Goal: Information Seeking & Learning: Learn about a topic

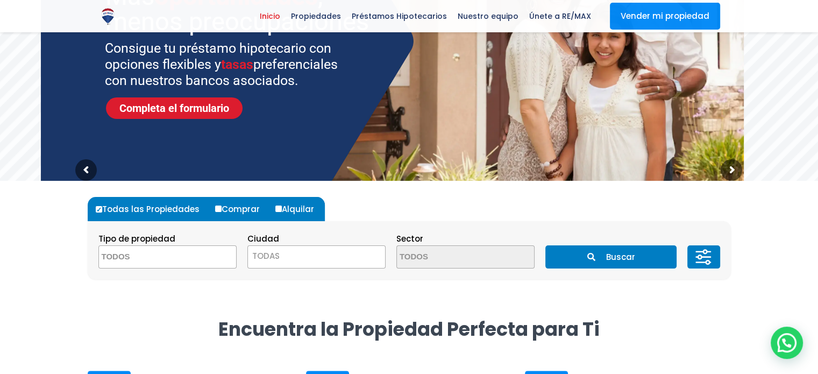
scroll to position [161, 0]
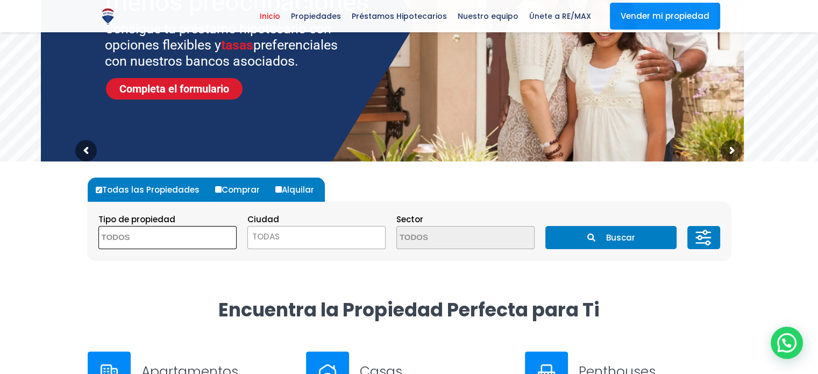
click at [175, 230] on textarea "Search" at bounding box center [151, 237] width 104 height 23
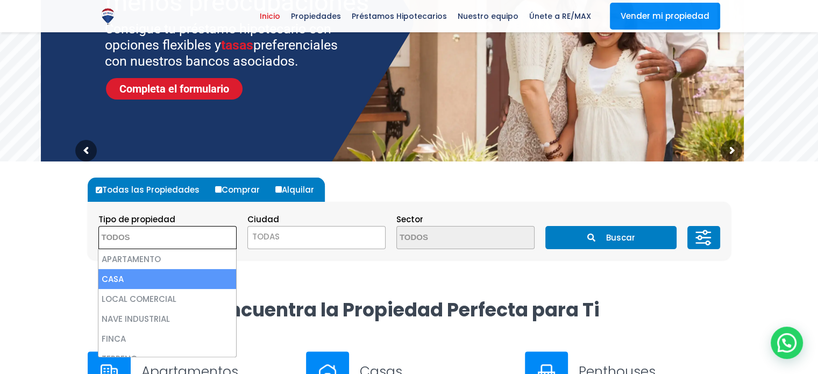
select select "house"
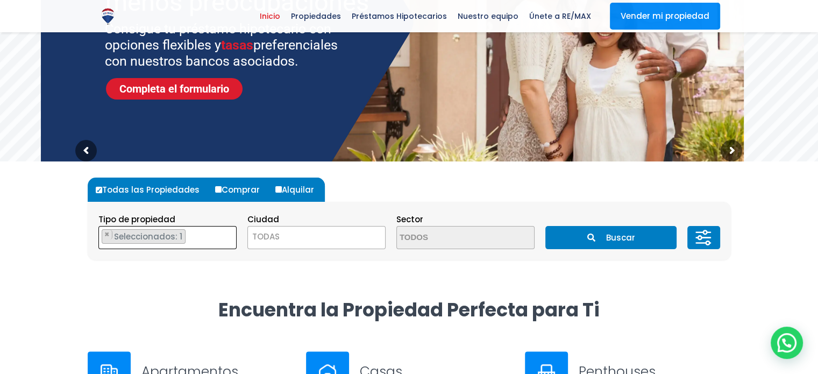
scroll to position [12, 0]
click at [303, 234] on span "TODAS" at bounding box center [316, 236] width 137 height 15
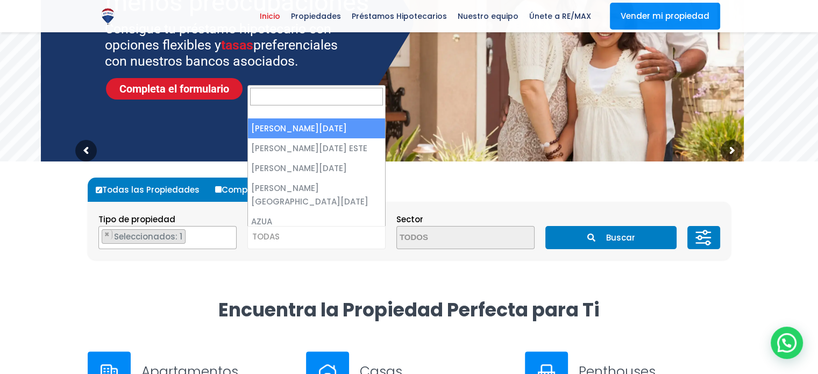
select select "1"
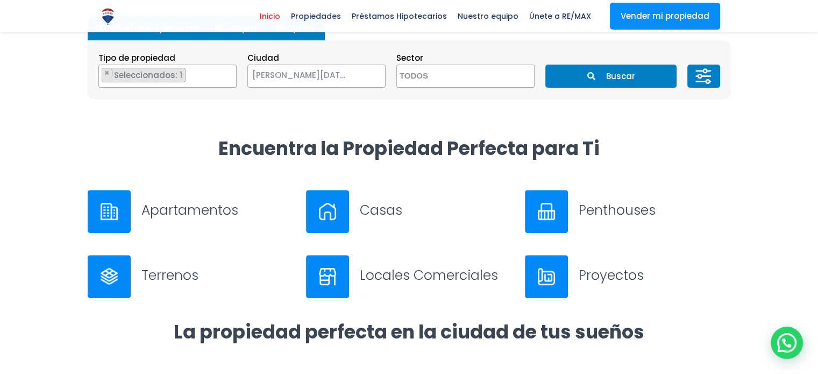
scroll to position [269, 0]
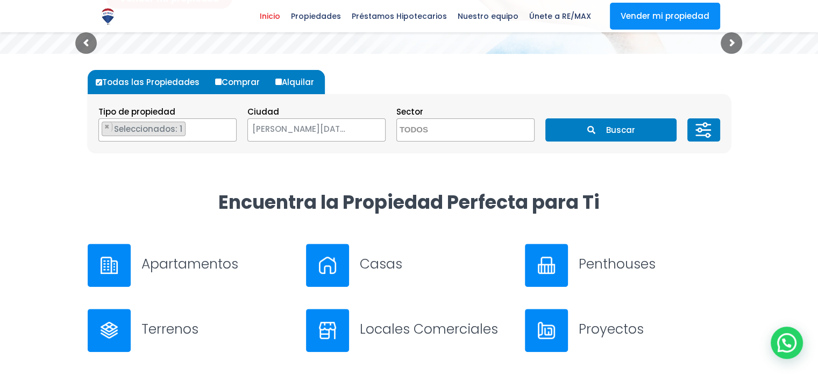
click at [609, 126] on button "Buscar" at bounding box center [610, 129] width 131 height 23
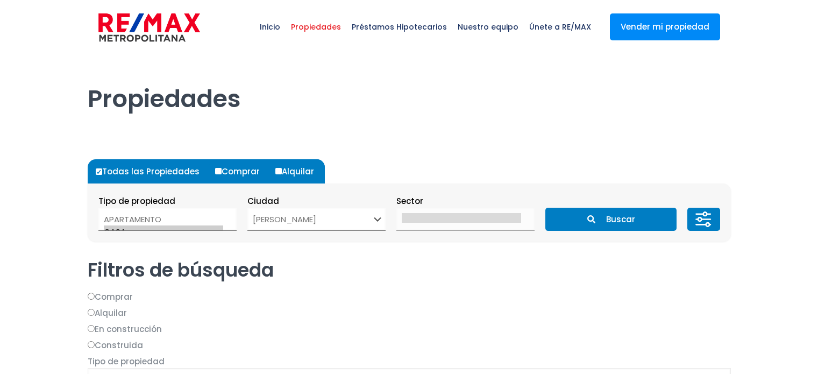
select select "1"
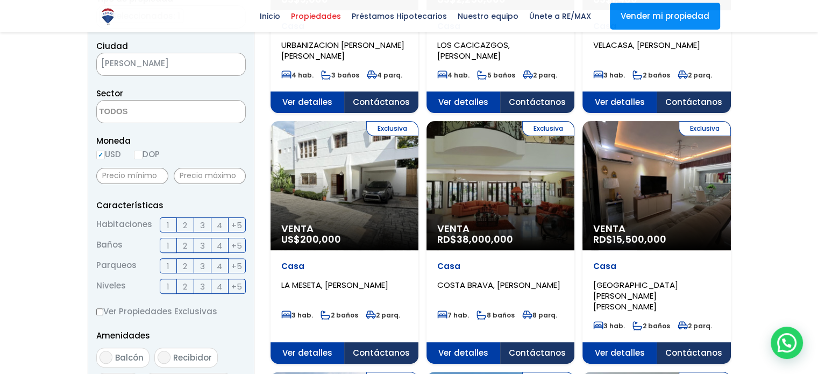
scroll to position [323, 0]
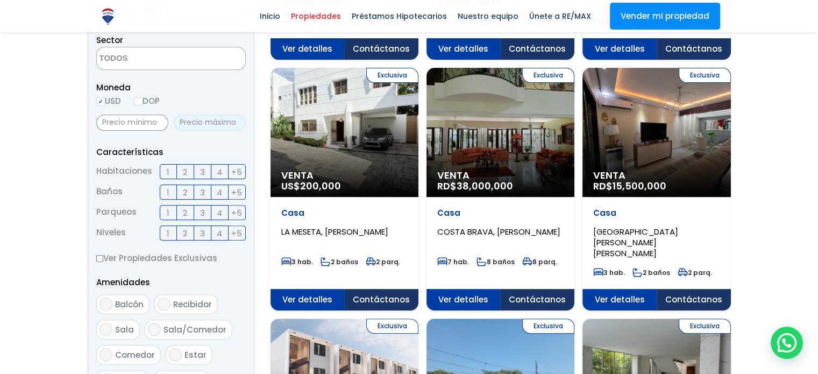
click at [196, 118] on input "text" at bounding box center [210, 123] width 72 height 16
type input "22,000,000"
click at [139, 101] on input "DOP" at bounding box center [138, 101] width 9 height 9
radio input "true"
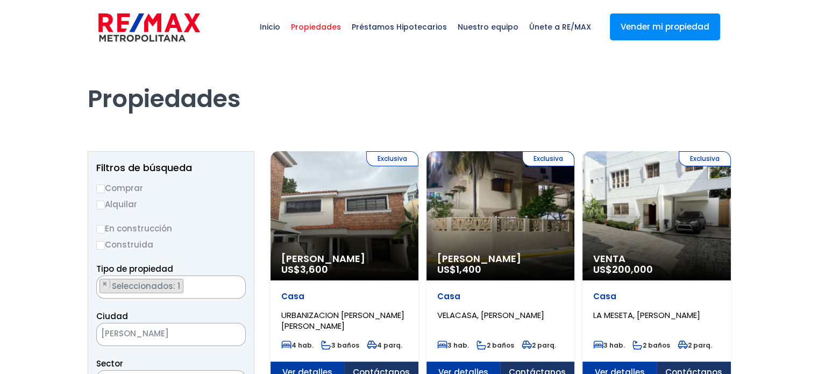
click at [98, 188] on input "Comprar" at bounding box center [100, 188] width 9 height 9
radio input "true"
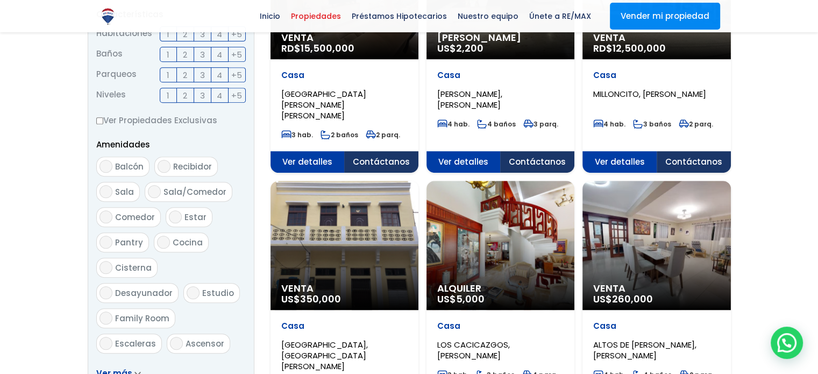
scroll to position [591, 0]
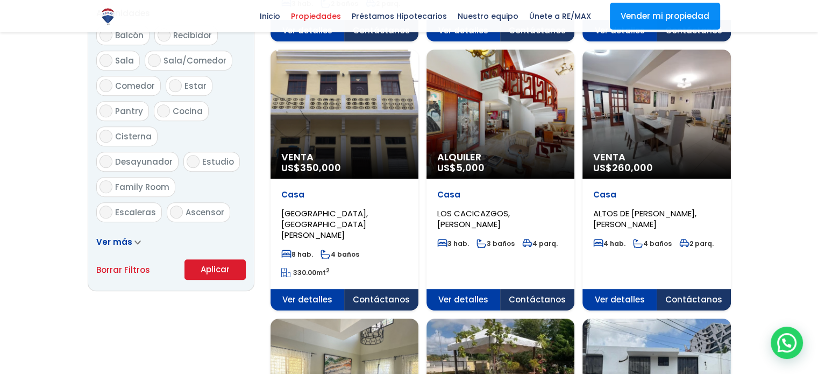
click at [206, 261] on button "Aplicar" at bounding box center [214, 269] width 61 height 20
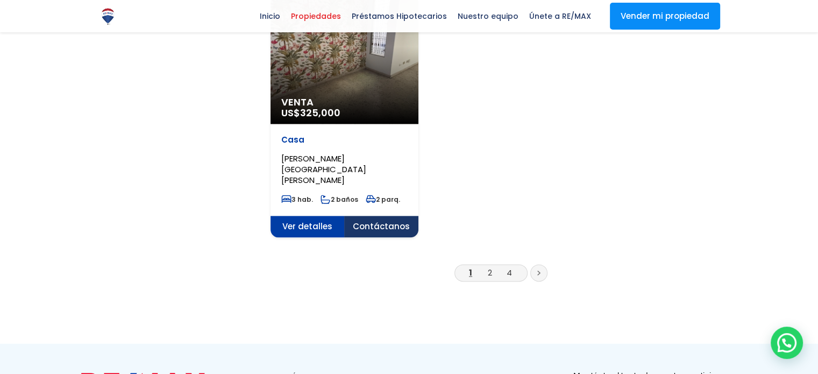
scroll to position [1452, 0]
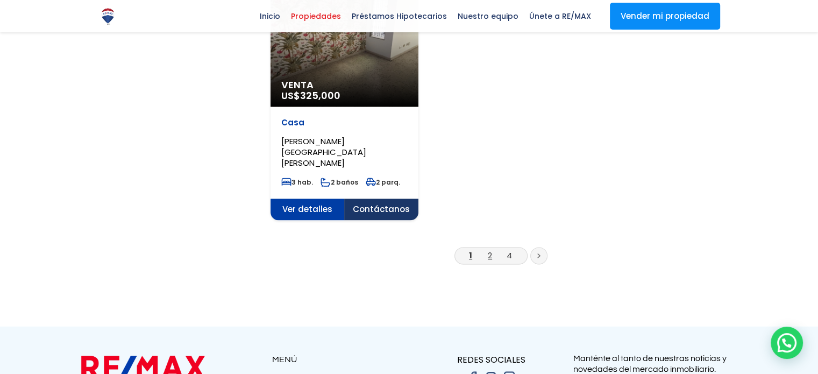
click at [488, 249] on link "2" at bounding box center [490, 254] width 4 height 11
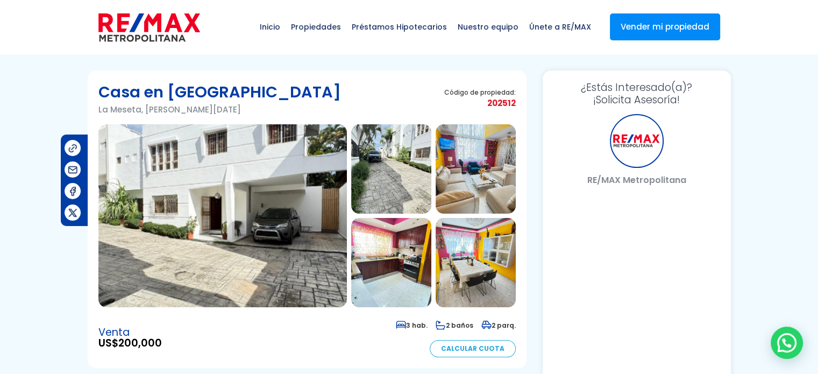
select select "DO"
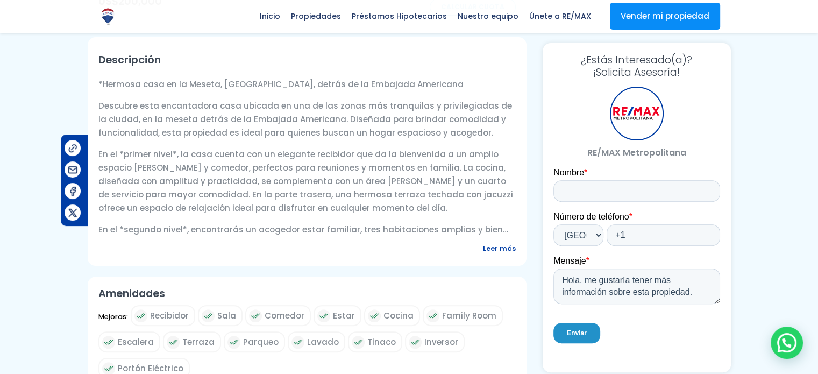
scroll to position [323, 0]
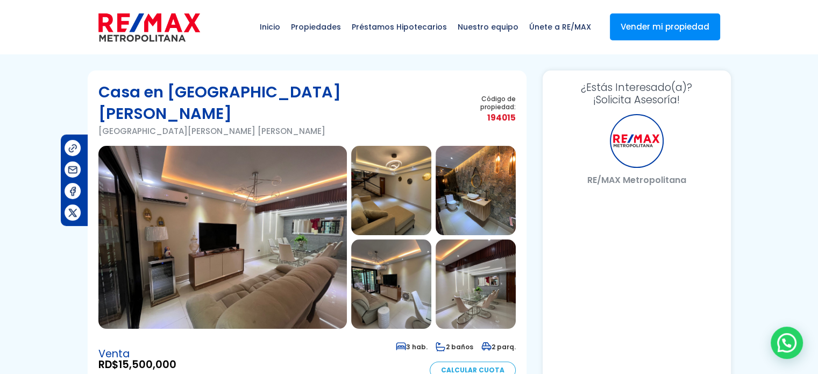
select select "DO"
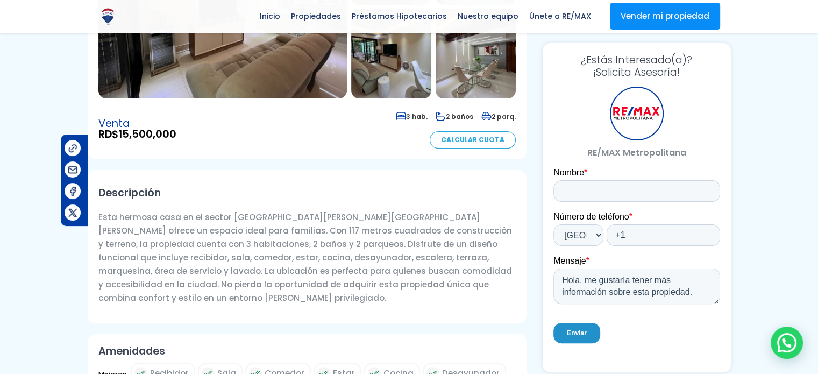
scroll to position [376, 0]
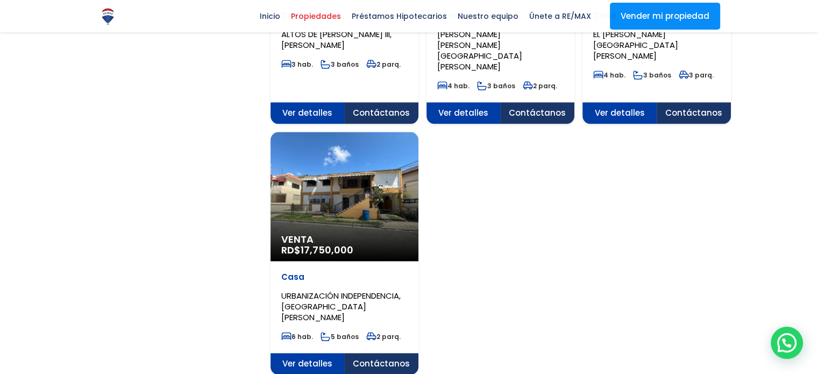
scroll to position [1344, 0]
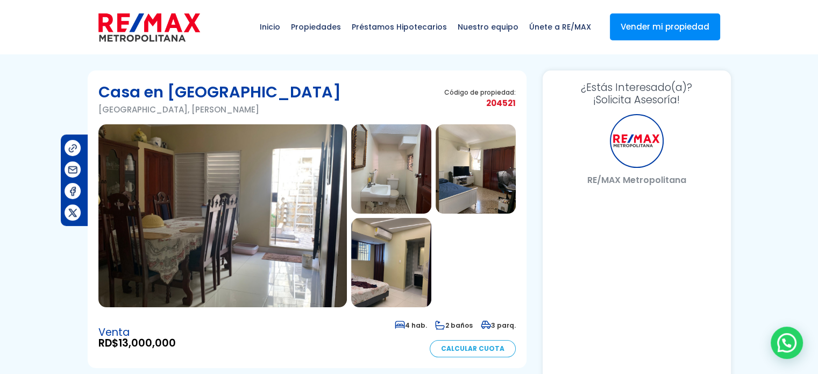
select select "DO"
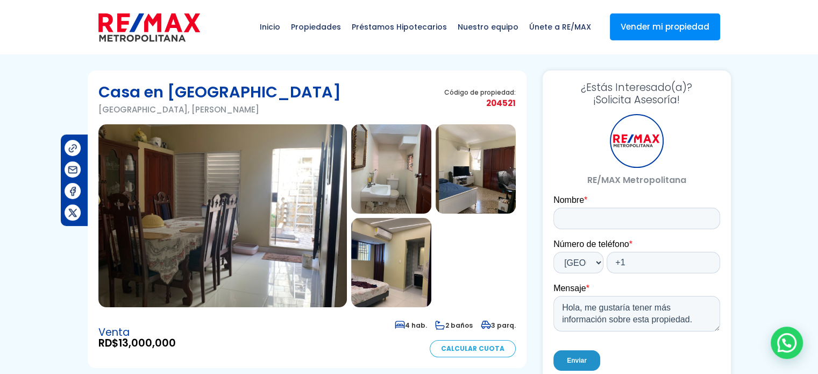
click at [249, 159] on img at bounding box center [222, 215] width 248 height 183
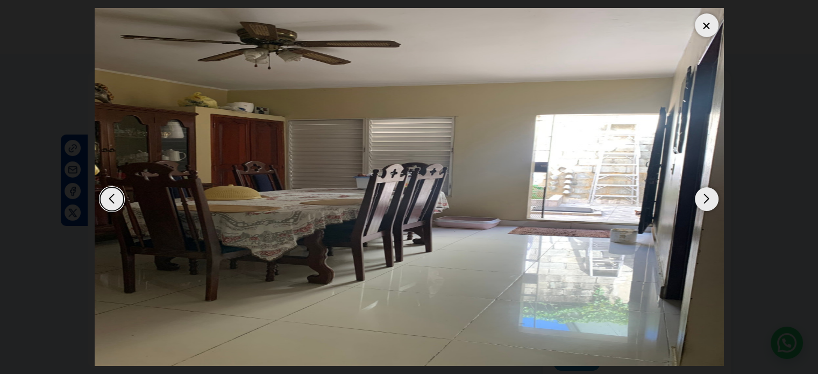
click at [702, 203] on div "Next slide" at bounding box center [707, 199] width 24 height 24
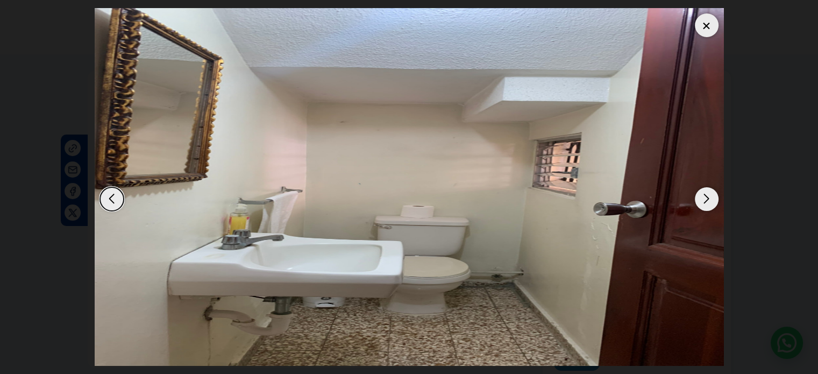
click at [702, 203] on div "Next slide" at bounding box center [707, 199] width 24 height 24
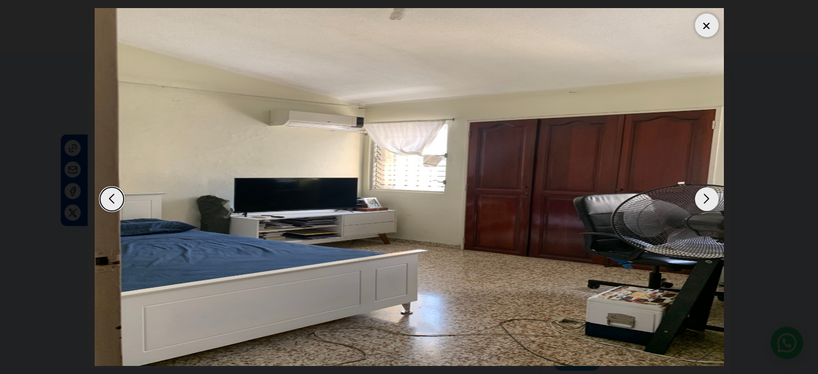
click at [702, 203] on div "Next slide" at bounding box center [707, 199] width 24 height 24
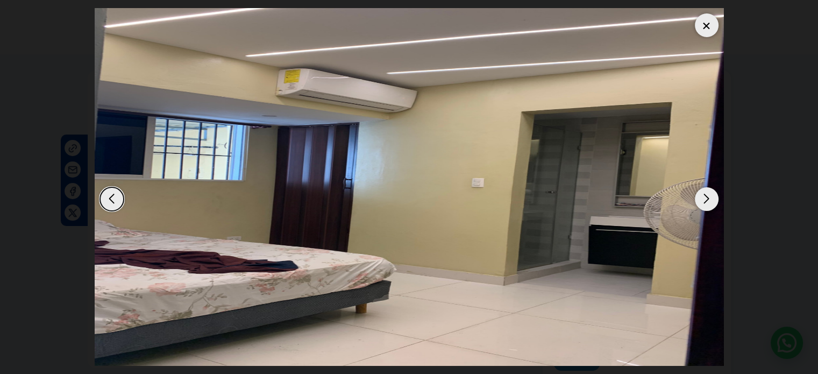
click at [702, 203] on div "Next slide" at bounding box center [707, 199] width 24 height 24
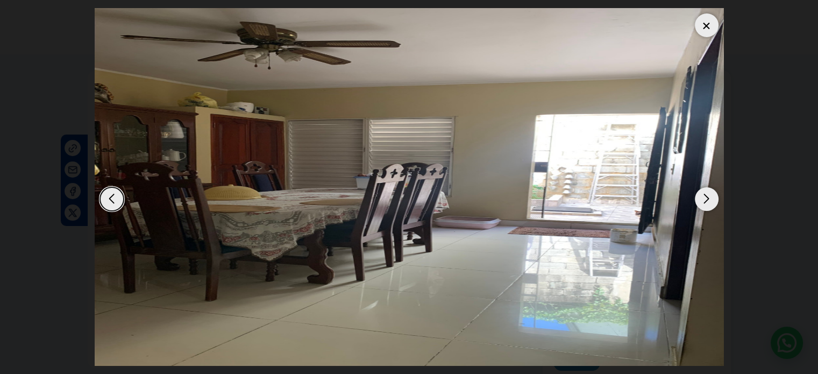
click at [702, 203] on div "Next slide" at bounding box center [707, 199] width 24 height 24
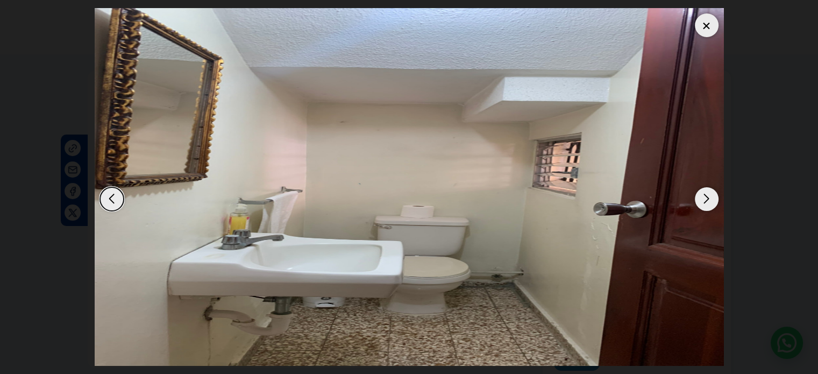
click at [702, 203] on div "Next slide" at bounding box center [707, 199] width 24 height 24
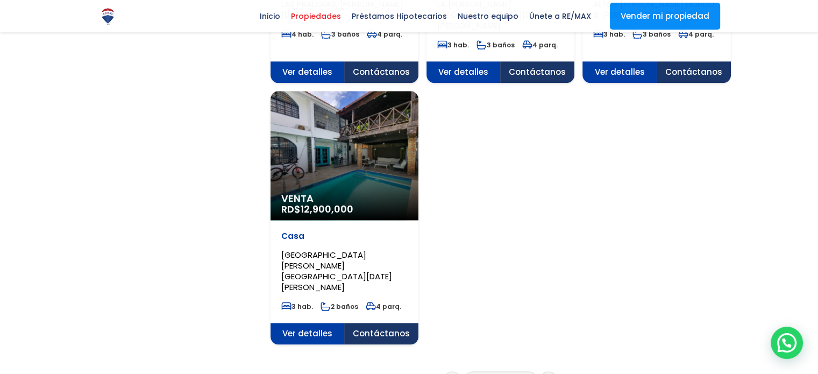
scroll to position [1344, 0]
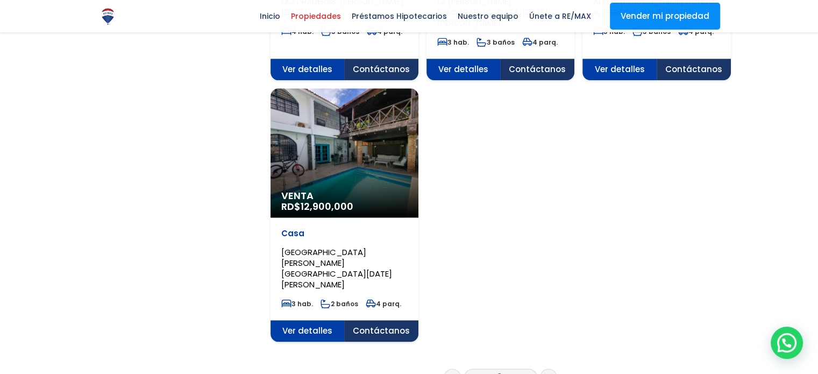
click at [518, 371] on link "4" at bounding box center [518, 376] width 5 height 11
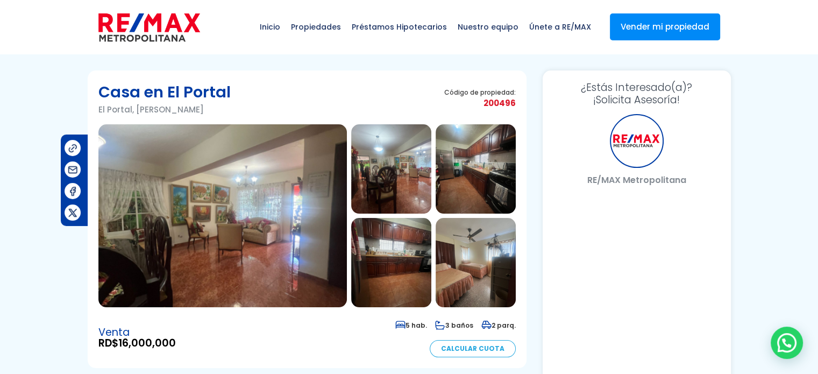
select select "DO"
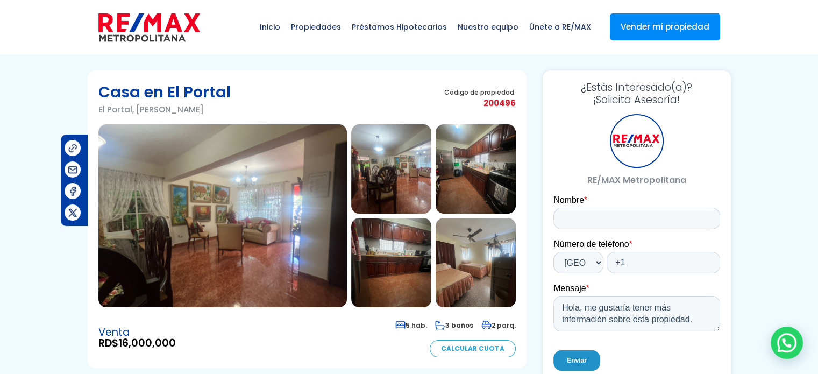
click at [249, 196] on img at bounding box center [222, 215] width 248 height 183
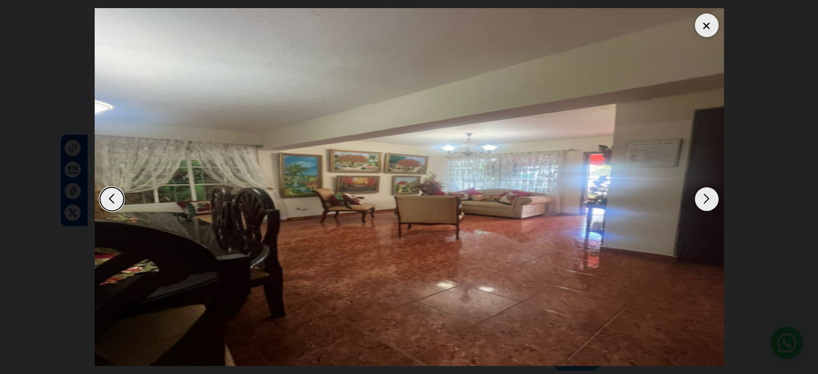
click at [712, 202] on div "Next slide" at bounding box center [707, 199] width 24 height 24
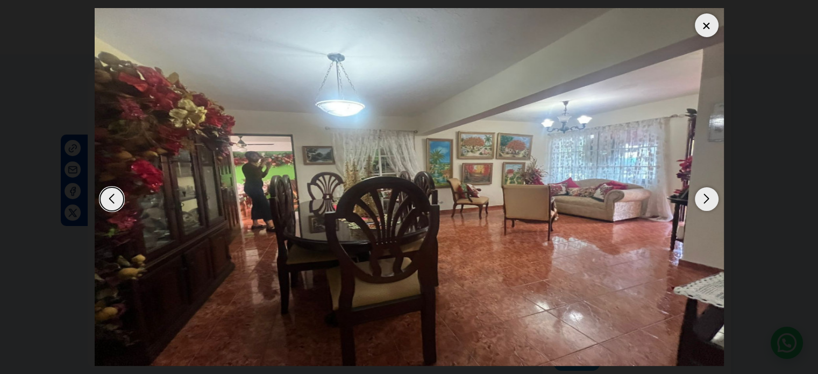
click at [712, 203] on div "Next slide" at bounding box center [707, 199] width 24 height 24
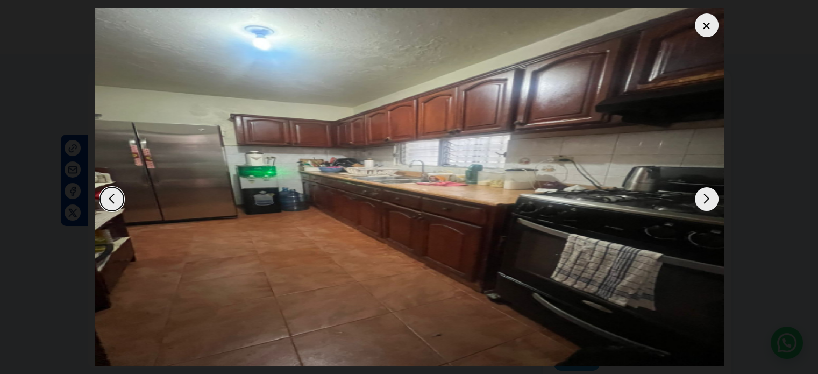
click at [713, 203] on div "Next slide" at bounding box center [707, 199] width 24 height 24
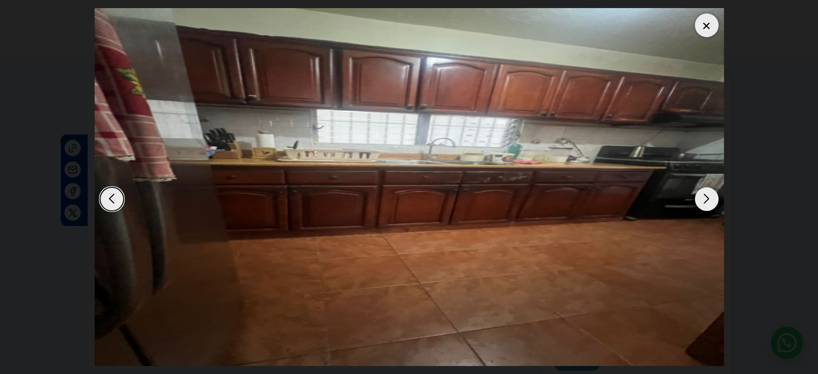
click at [712, 203] on div "Next slide" at bounding box center [707, 199] width 24 height 24
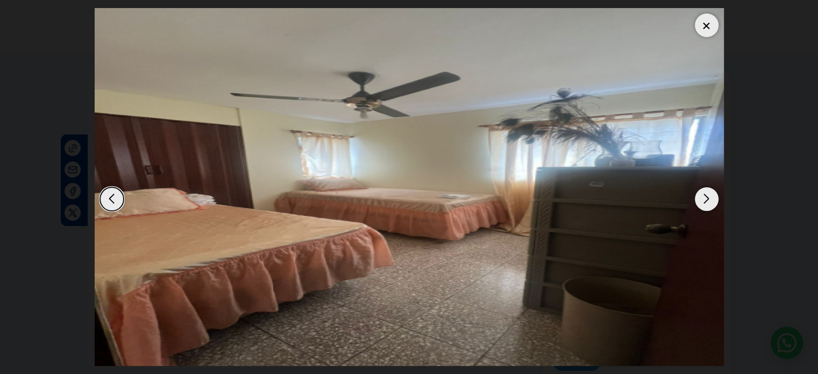
click at [712, 203] on div "Next slide" at bounding box center [707, 199] width 24 height 24
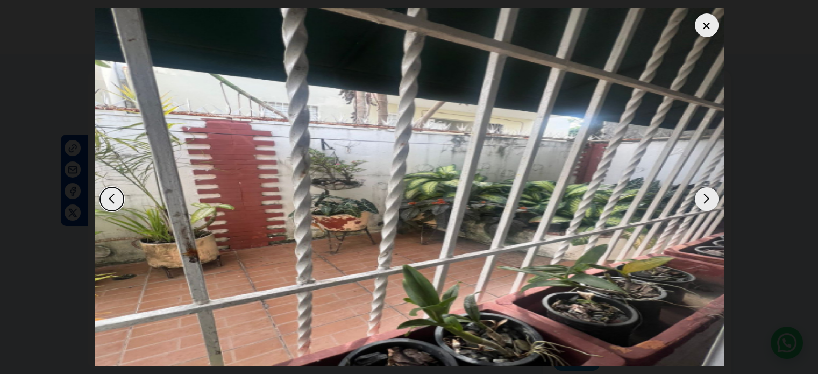
click at [712, 203] on div "Next slide" at bounding box center [707, 199] width 24 height 24
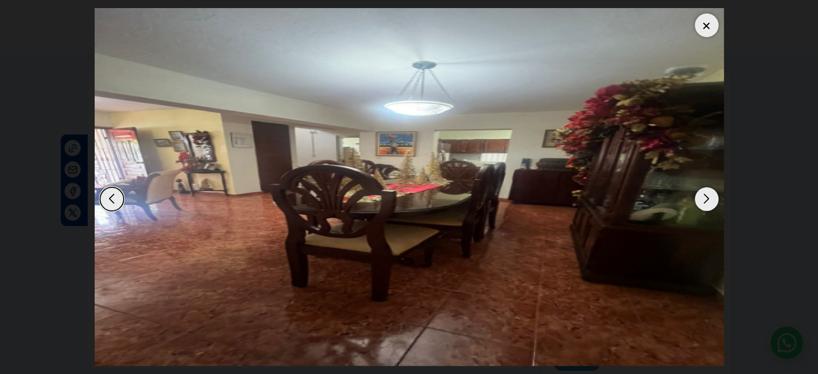
click at [712, 203] on div "Next slide" at bounding box center [707, 199] width 24 height 24
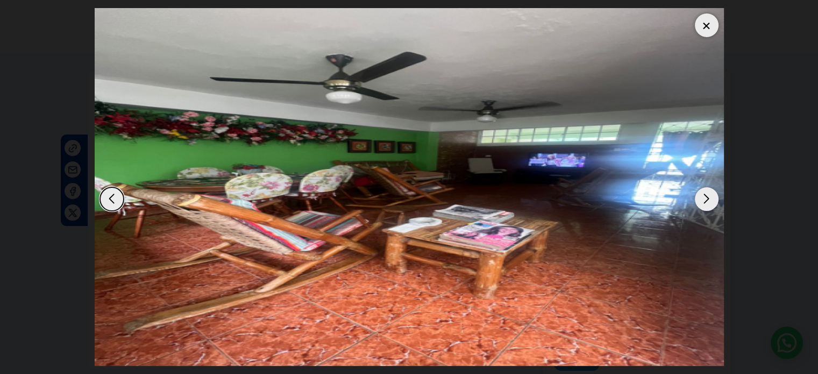
drag, startPoint x: 705, startPoint y: 26, endPoint x: 686, endPoint y: 95, distance: 71.4
click at [704, 27] on div at bounding box center [707, 25] width 24 height 24
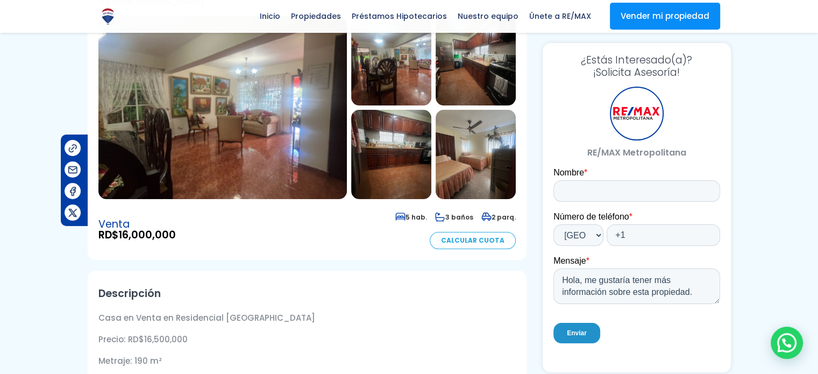
scroll to position [215, 0]
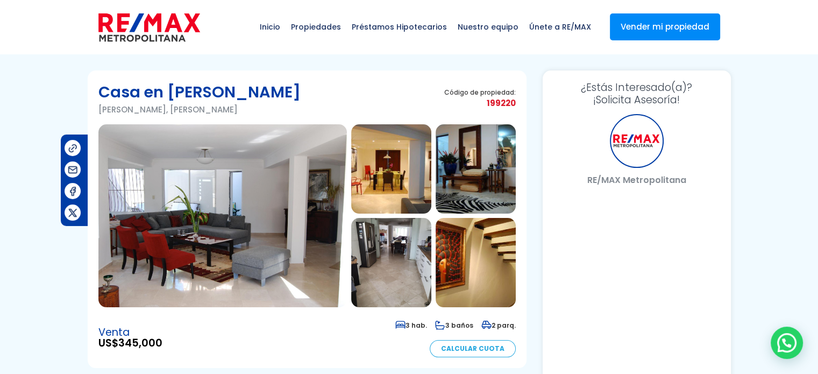
select select "DO"
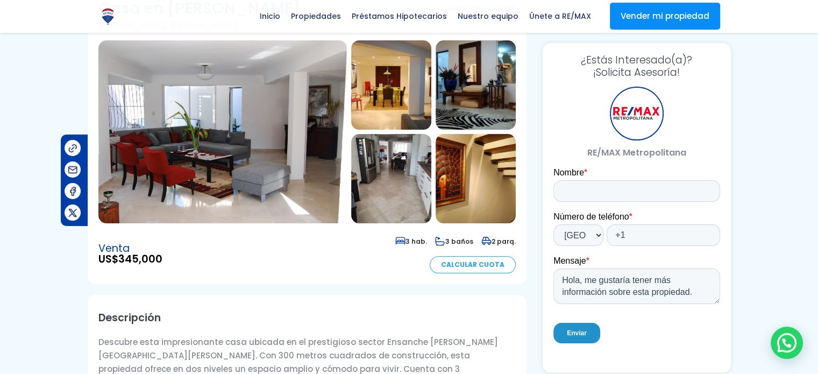
scroll to position [83, 0]
click at [191, 122] on img at bounding box center [222, 132] width 248 height 183
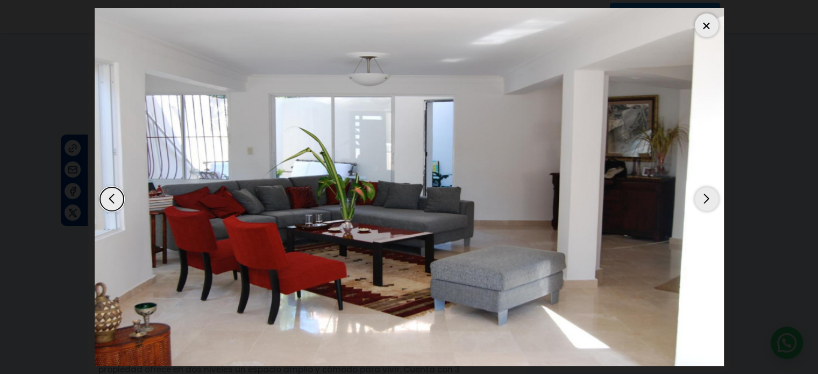
click at [708, 200] on div "Next slide" at bounding box center [707, 199] width 24 height 24
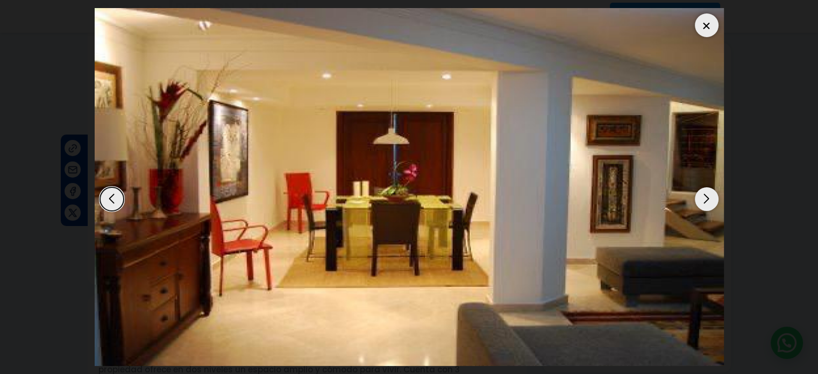
click at [708, 200] on div "Next slide" at bounding box center [707, 199] width 24 height 24
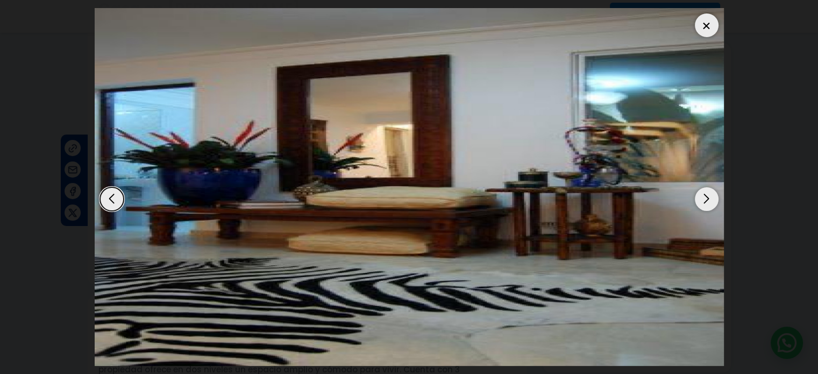
click at [708, 200] on div "Next slide" at bounding box center [707, 199] width 24 height 24
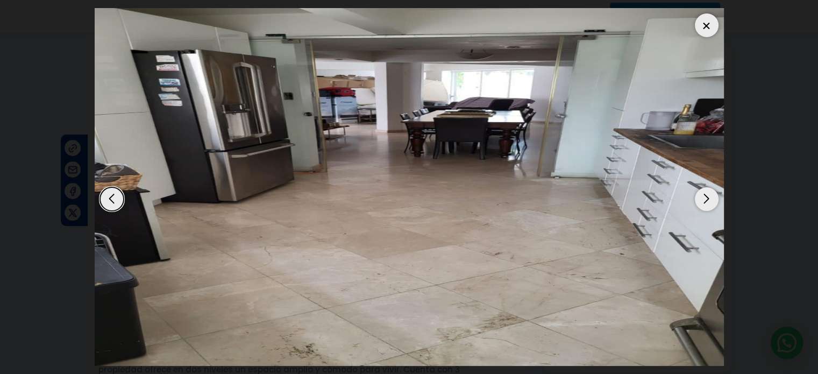
click at [708, 200] on div "Next slide" at bounding box center [707, 199] width 24 height 24
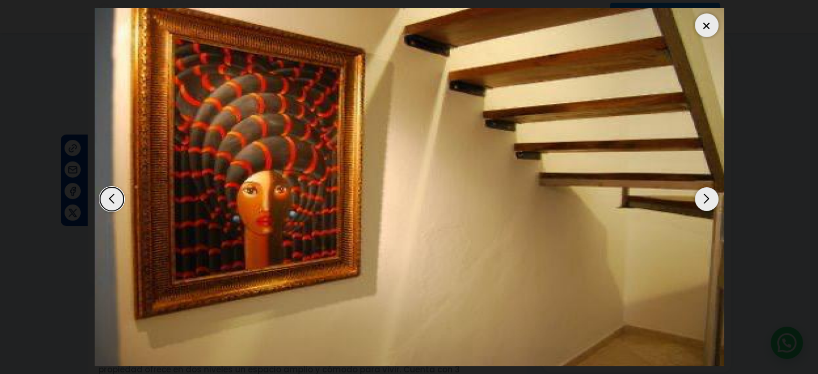
click at [708, 200] on div "Next slide" at bounding box center [707, 199] width 24 height 24
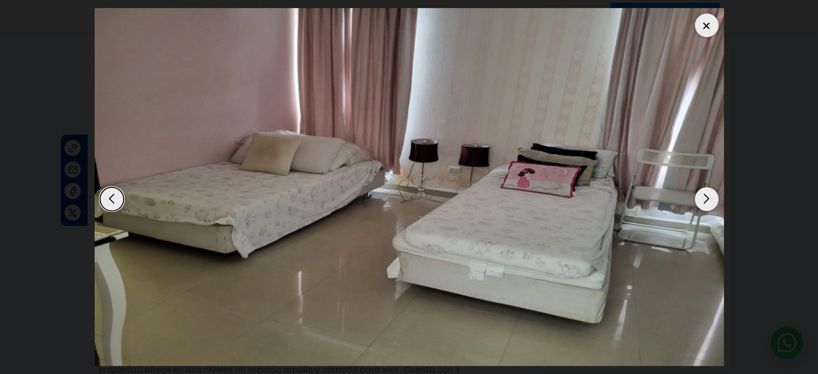
click at [708, 200] on div "Next slide" at bounding box center [707, 199] width 24 height 24
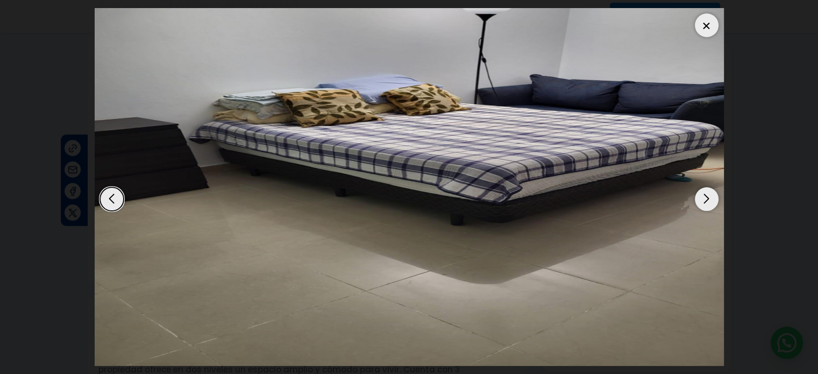
click at [708, 200] on div "Next slide" at bounding box center [707, 199] width 24 height 24
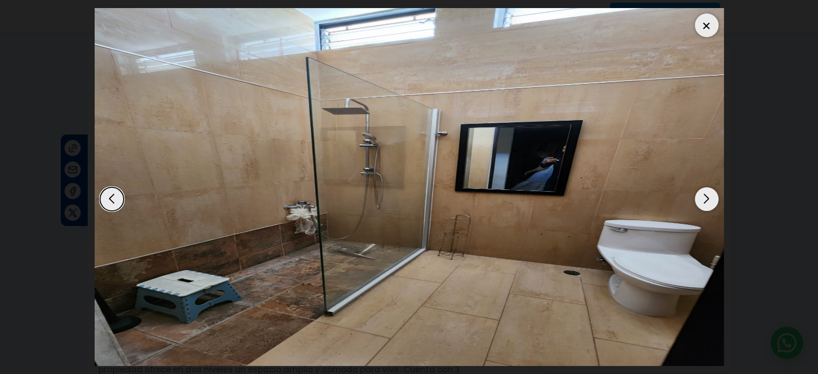
click at [708, 200] on div "Next slide" at bounding box center [707, 199] width 24 height 24
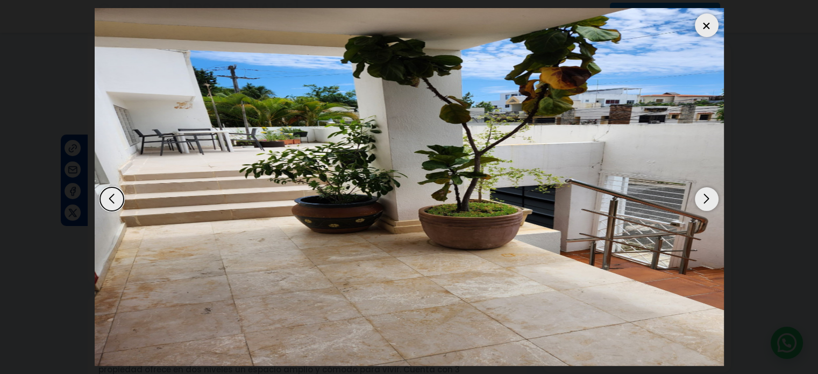
click at [708, 200] on div "Next slide" at bounding box center [707, 199] width 24 height 24
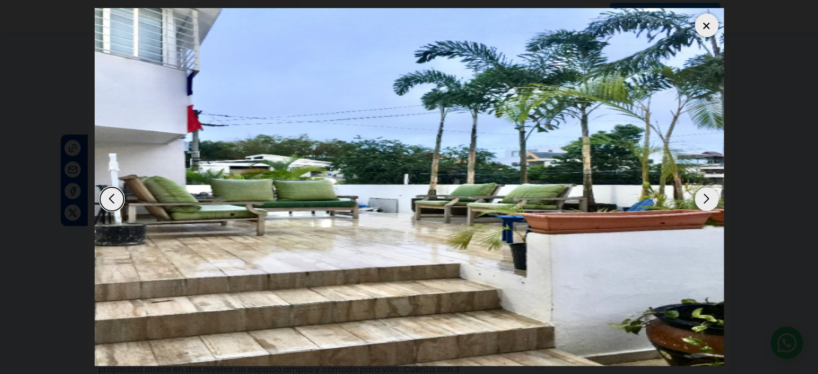
click at [708, 200] on div "Next slide" at bounding box center [707, 199] width 24 height 24
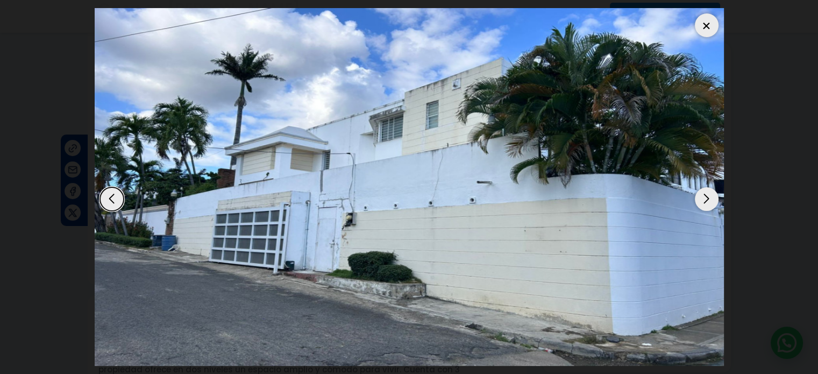
click at [708, 200] on div "Next slide" at bounding box center [707, 199] width 24 height 24
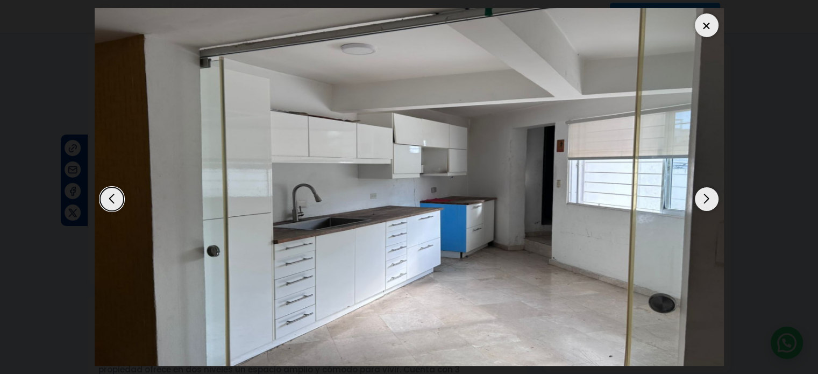
click at [708, 200] on div "Next slide" at bounding box center [707, 199] width 24 height 24
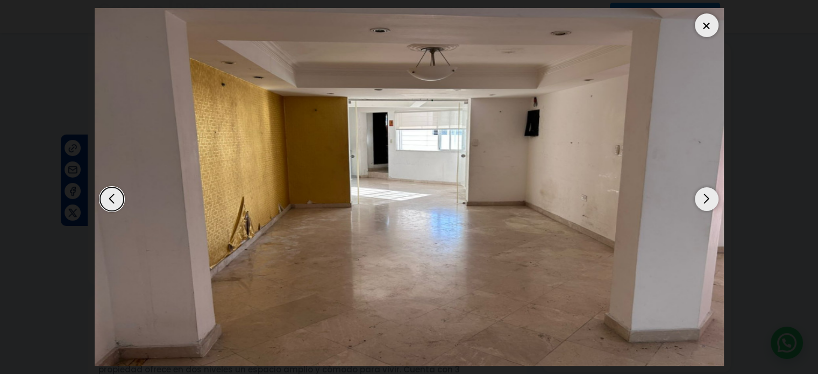
click at [708, 200] on div "Next slide" at bounding box center [707, 199] width 24 height 24
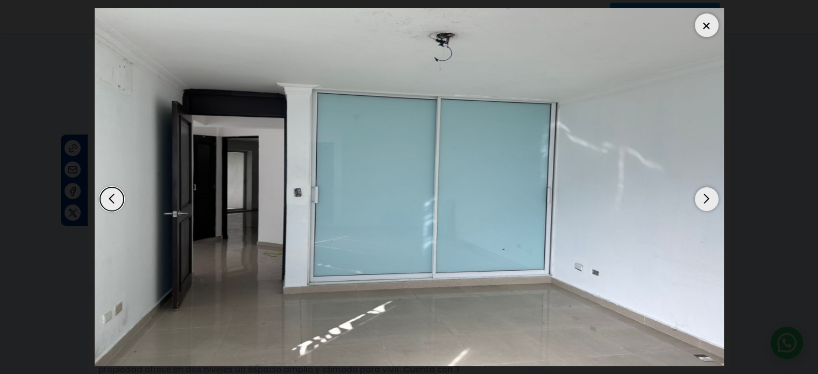
click at [708, 200] on div "Next slide" at bounding box center [707, 199] width 24 height 24
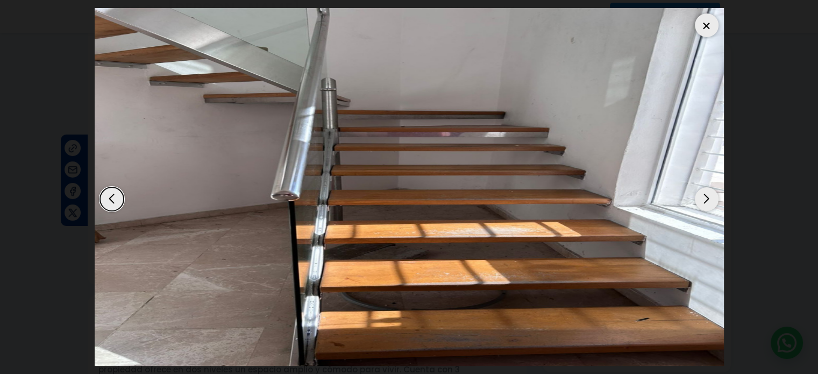
click at [708, 200] on div "Next slide" at bounding box center [707, 199] width 24 height 24
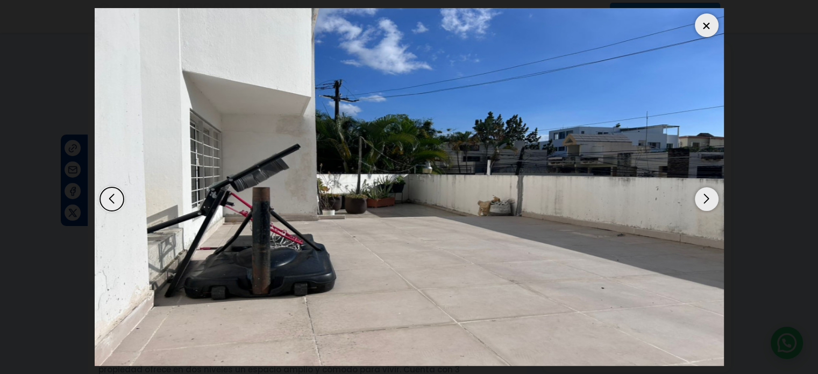
click at [708, 200] on div "Next slide" at bounding box center [707, 199] width 24 height 24
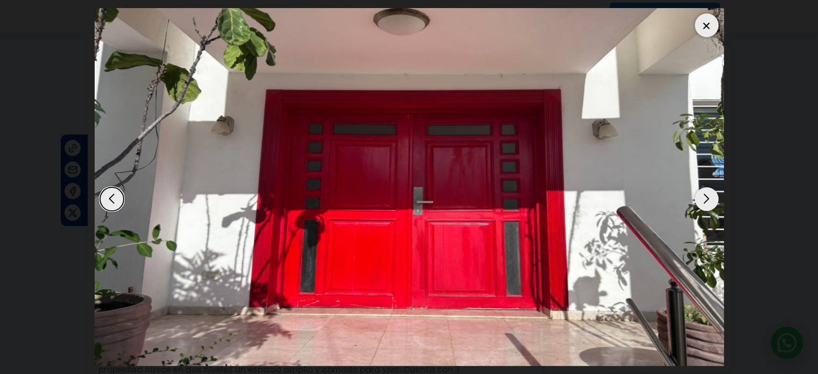
click at [708, 200] on div "Next slide" at bounding box center [707, 199] width 24 height 24
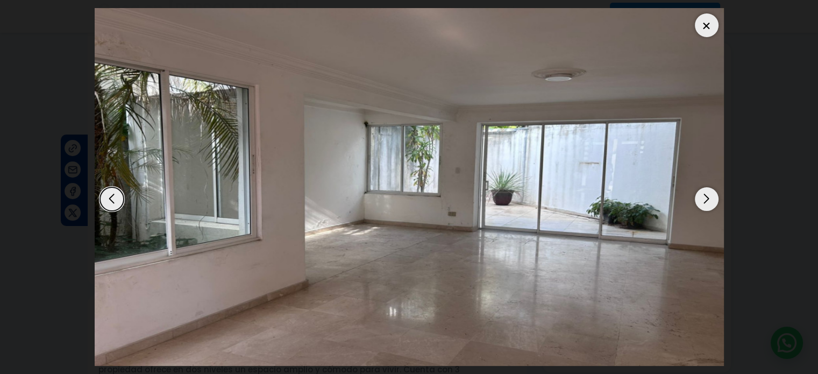
click at [708, 200] on div "Next slide" at bounding box center [707, 199] width 24 height 24
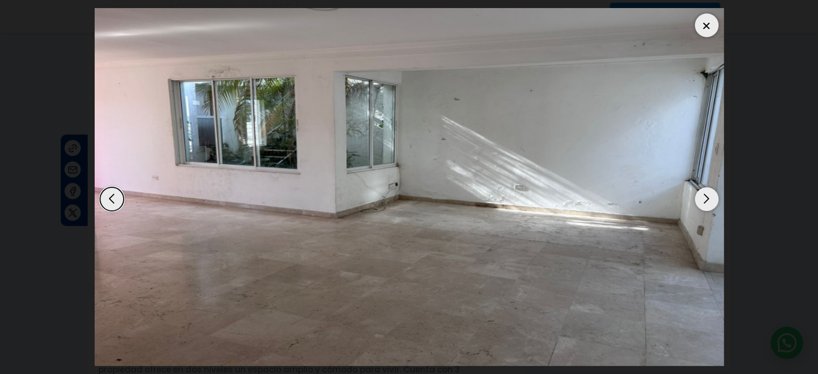
click at [708, 200] on div "Next slide" at bounding box center [707, 199] width 24 height 24
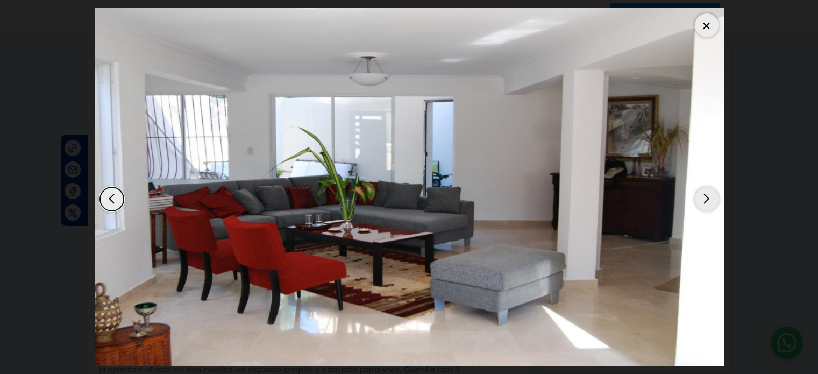
click at [708, 200] on div "Next slide" at bounding box center [707, 199] width 24 height 24
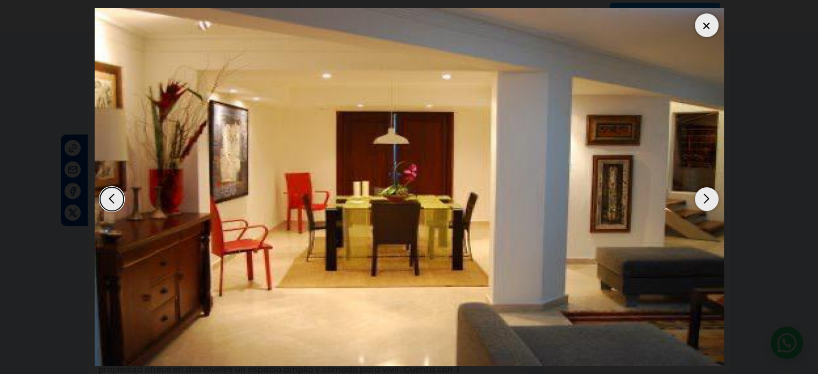
click at [703, 28] on div at bounding box center [707, 25] width 24 height 24
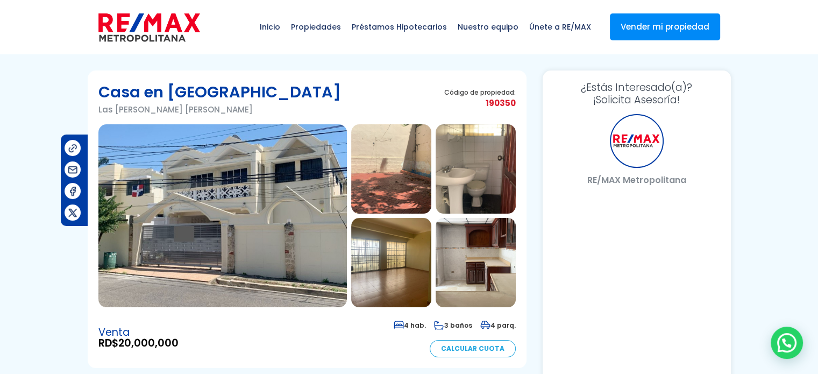
select select "DO"
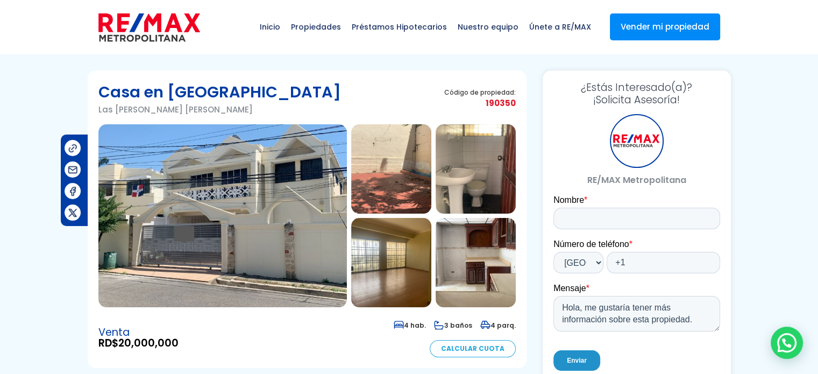
click at [318, 159] on img at bounding box center [222, 215] width 248 height 183
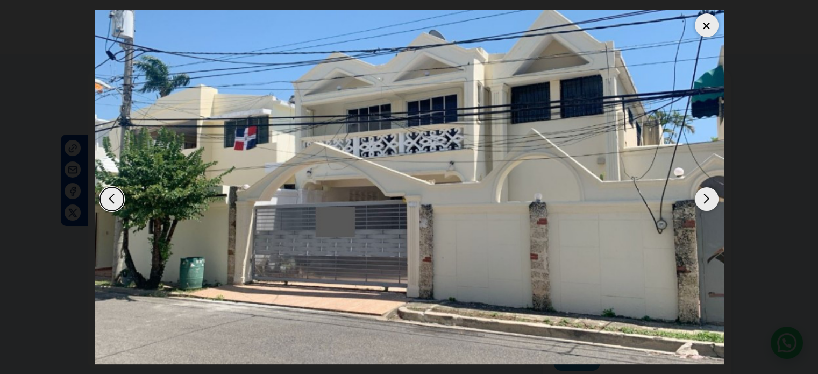
click at [707, 203] on div "Next slide" at bounding box center [707, 199] width 24 height 24
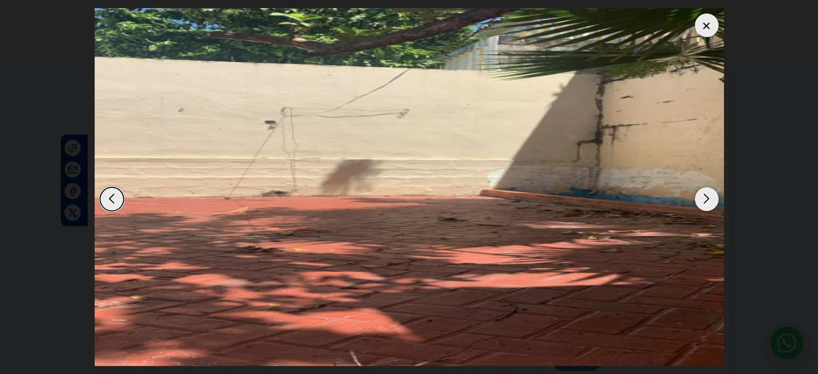
click at [707, 203] on div "Next slide" at bounding box center [707, 199] width 24 height 24
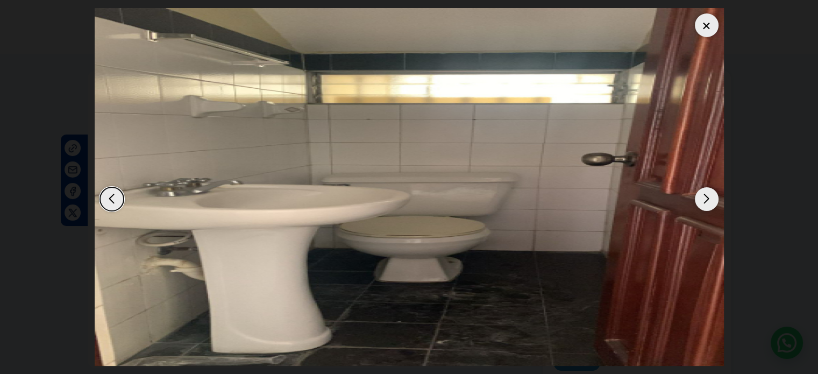
click at [707, 203] on div "Next slide" at bounding box center [707, 199] width 24 height 24
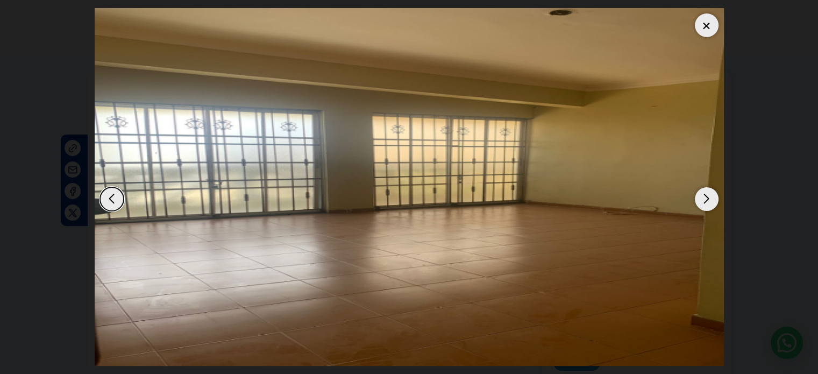
click at [707, 203] on div "Next slide" at bounding box center [707, 199] width 24 height 24
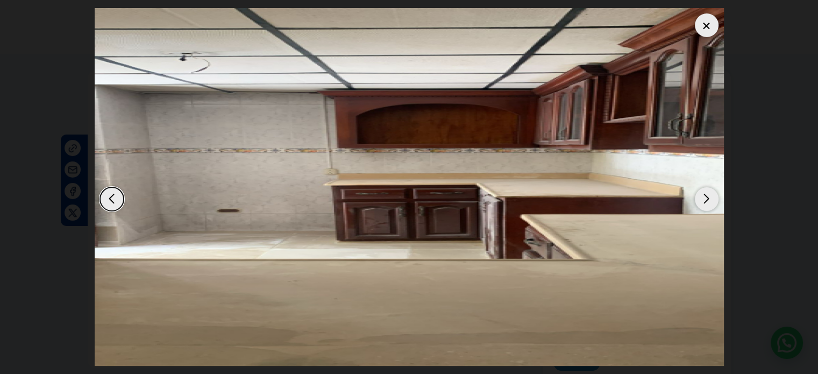
click at [707, 203] on div "Next slide" at bounding box center [707, 199] width 24 height 24
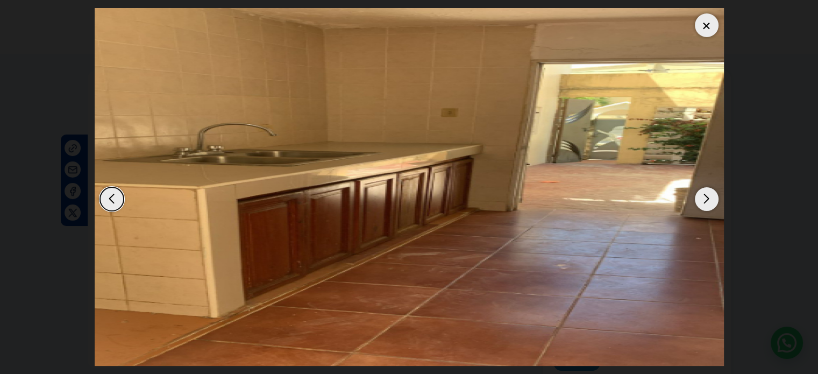
click at [707, 203] on div "Next slide" at bounding box center [707, 199] width 24 height 24
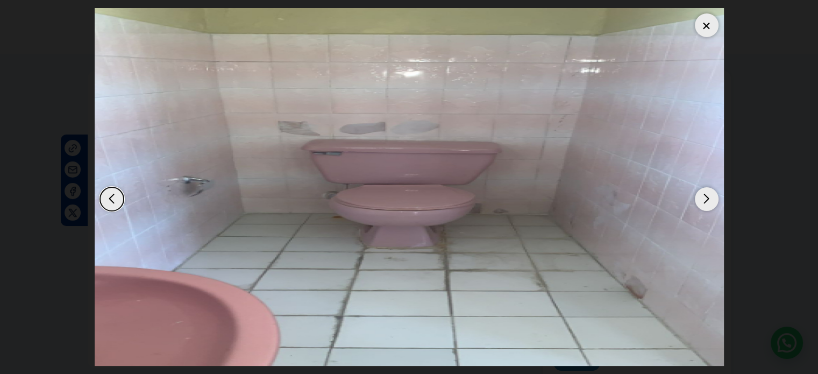
click at [707, 203] on div "Next slide" at bounding box center [707, 199] width 24 height 24
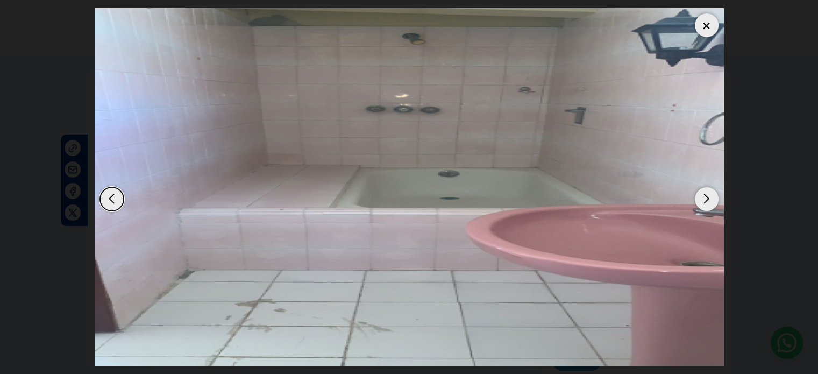
click at [707, 203] on div "Next slide" at bounding box center [707, 199] width 24 height 24
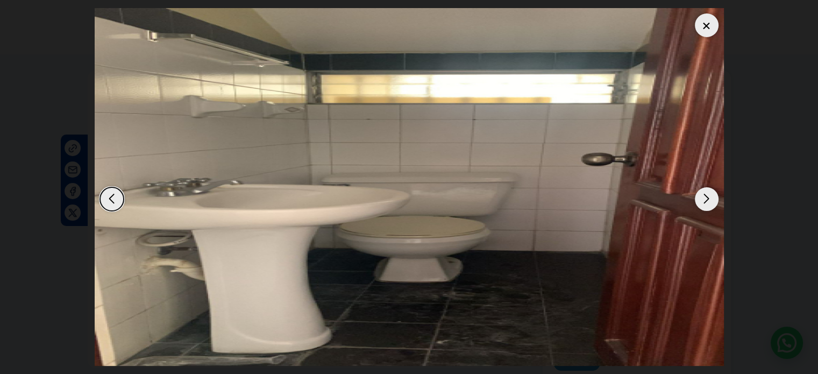
click at [707, 203] on div "Next slide" at bounding box center [707, 199] width 24 height 24
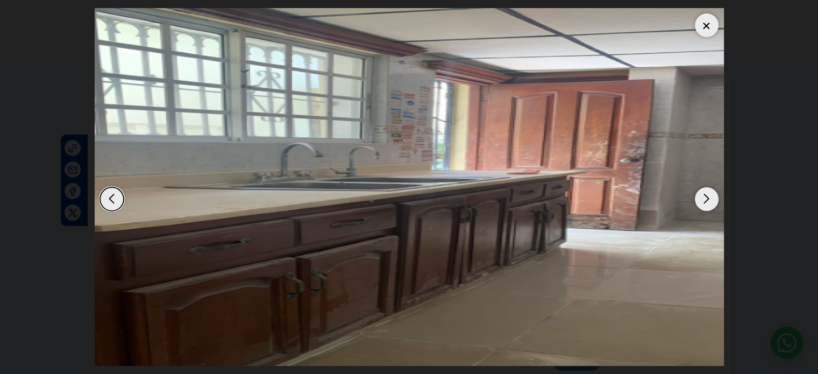
click at [707, 203] on div "Next slide" at bounding box center [707, 199] width 24 height 24
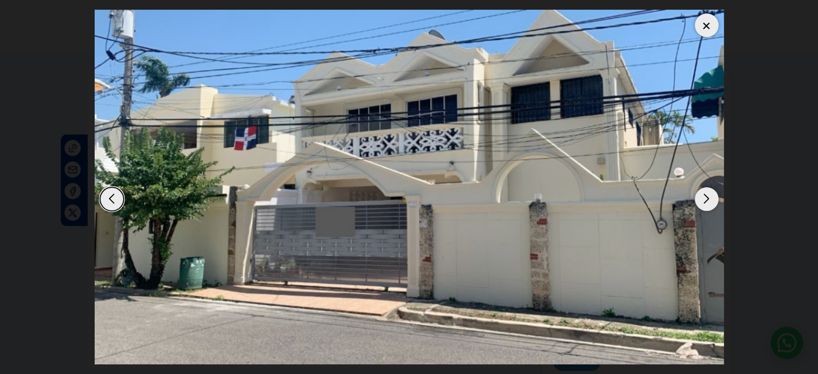
click at [707, 203] on div "Next slide" at bounding box center [707, 199] width 24 height 24
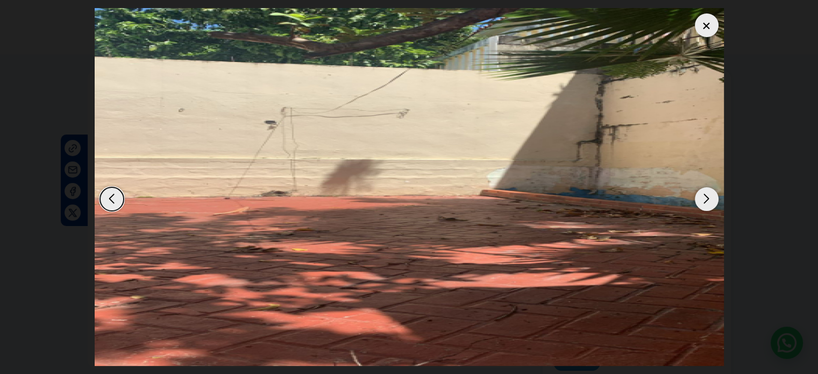
click at [705, 25] on div at bounding box center [707, 25] width 24 height 24
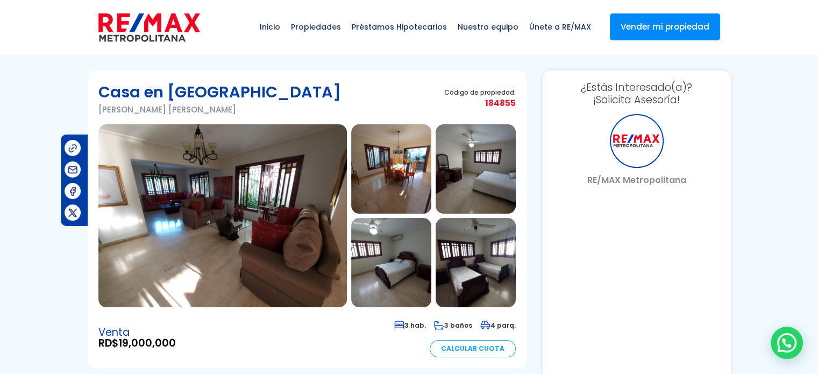
select select "DO"
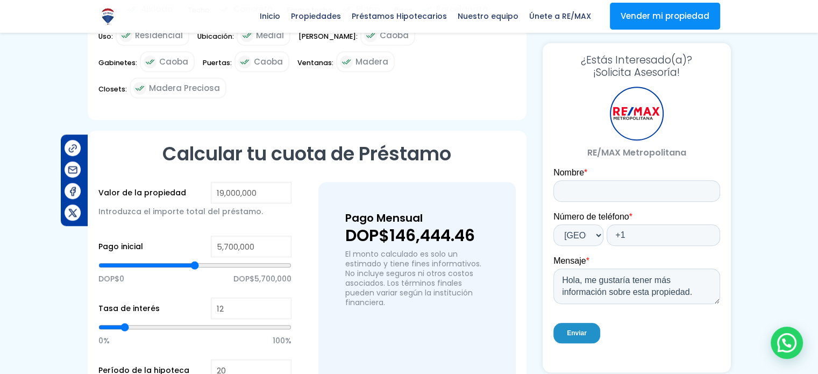
scroll to position [860, 0]
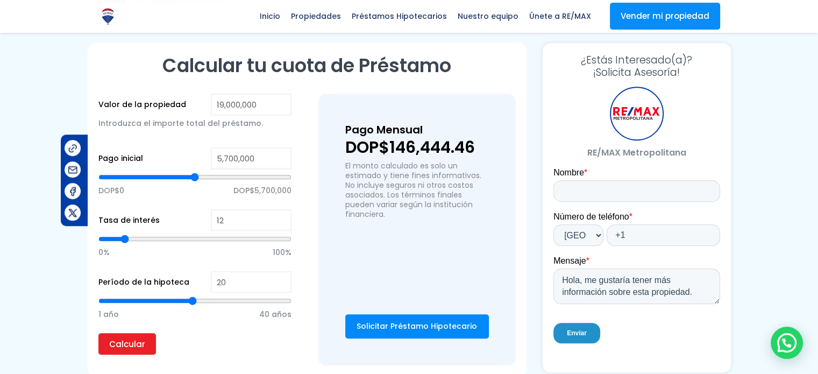
type input "9,740,752"
type input "9740752"
type input "9,917,856"
type input "9917856"
type input "10,316,341"
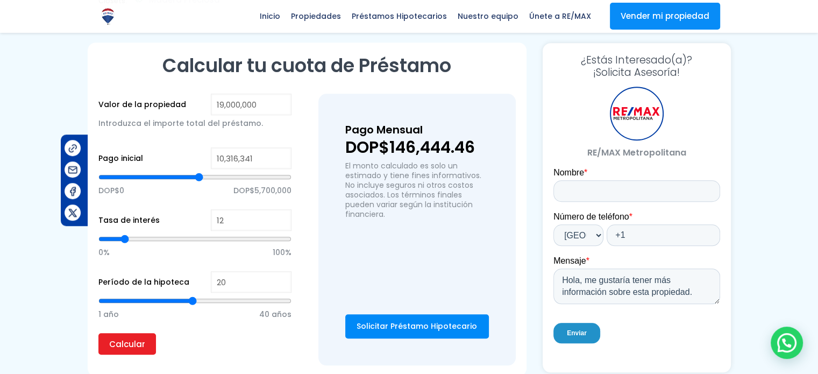
type input "10316341"
type input "10,847,655"
type input "10847655"
type input "11,157,588"
type input "11157588"
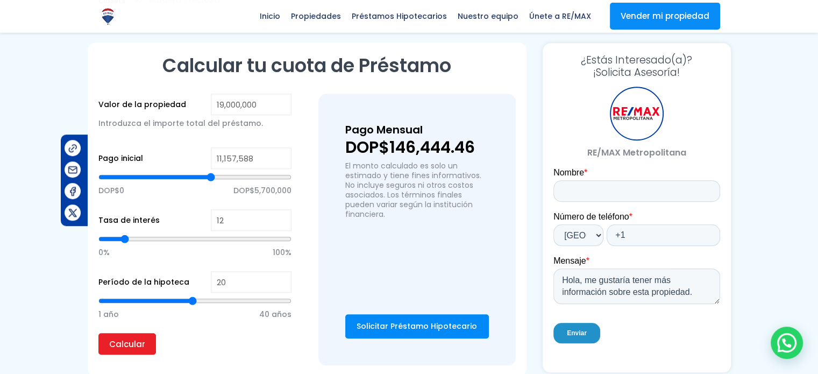
type input "11,378,969"
type input "11378969"
type input "11,467,521"
type input "11467521"
type input "11,511,797"
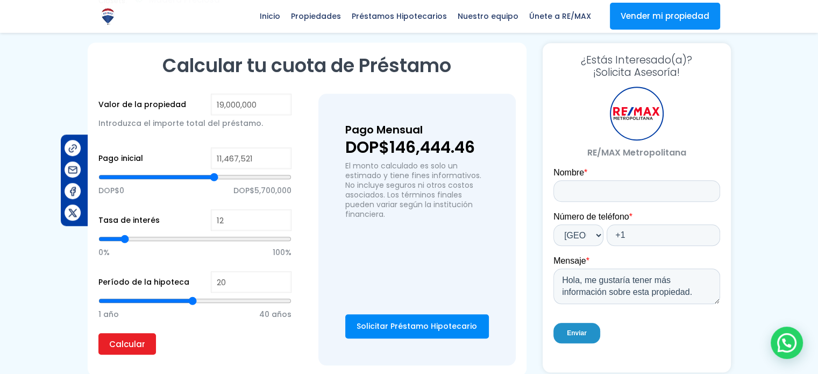
type input "11511797"
type input "11,556,073"
type input "11556073"
type input "11,600,350"
type input "11600350"
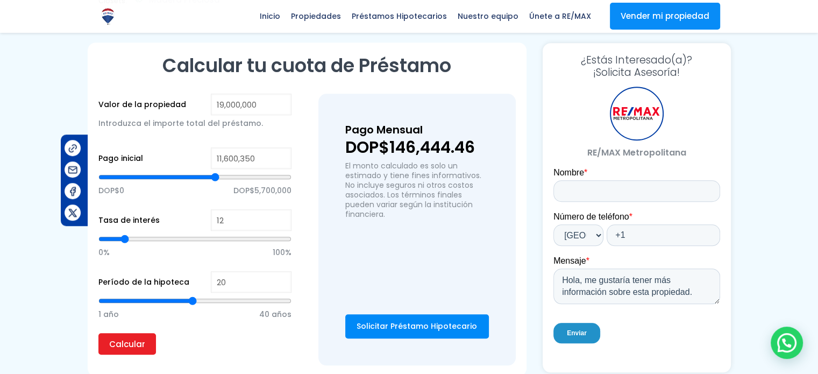
type input "11,688,902"
type input "11688902"
type input "11,733,178"
type input "11733178"
type input "11,954,559"
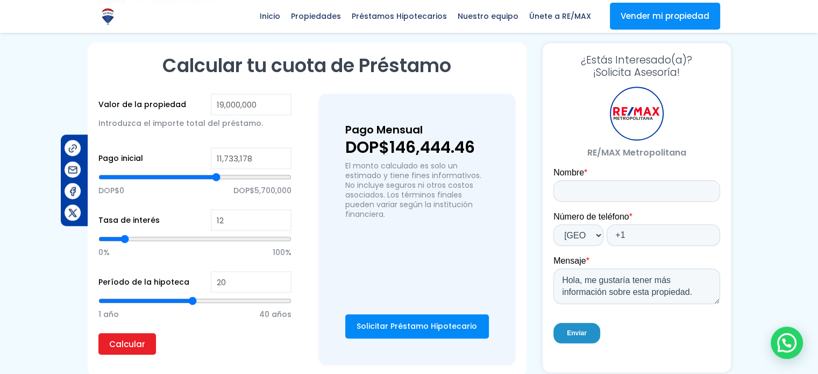
type input "11954559"
type input "12,264,492"
type input "12264492"
type input "12,795,805"
type input "12795805"
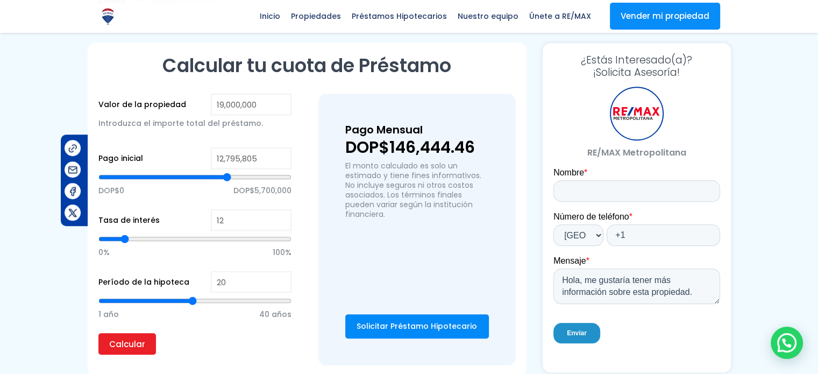
type input "13,415,671"
type input "13415671"
type input "13,902,709"
type input "13902709"
type input "14,256,918"
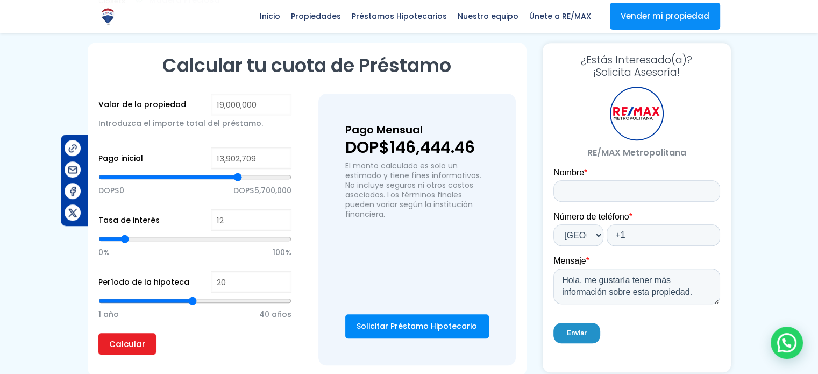
type input "14256918"
type input "14,434,023"
type input "14434023"
type input "14,478,299"
type input "14478299"
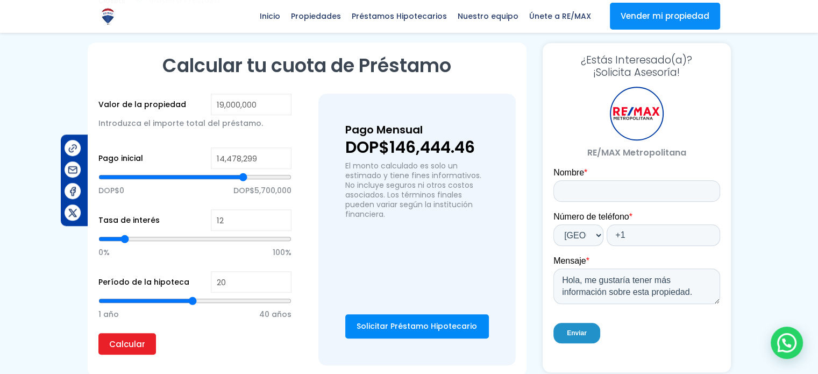
type input "14,434,023"
type input "14434023"
type input "14,389,747"
type input "14389747"
type input "14,345,470"
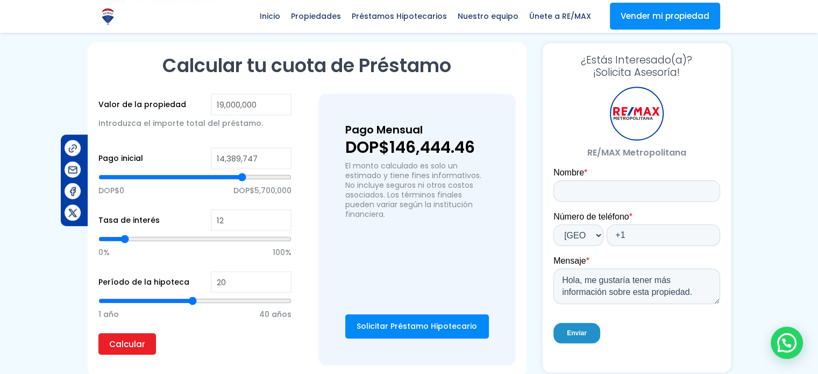
type input "14345470"
type input "14,301,194"
type input "14301194"
type input "14,168,366"
type input "14168366"
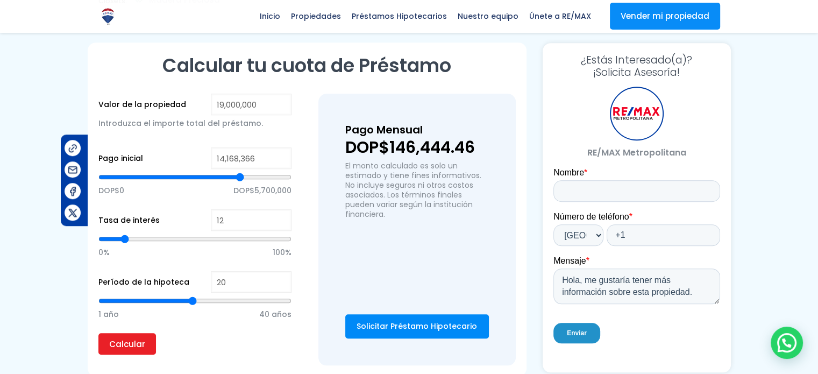
type input "14,079,814"
type input "14079814"
type input "13,991,261"
type input "13991261"
type input "13,902,709"
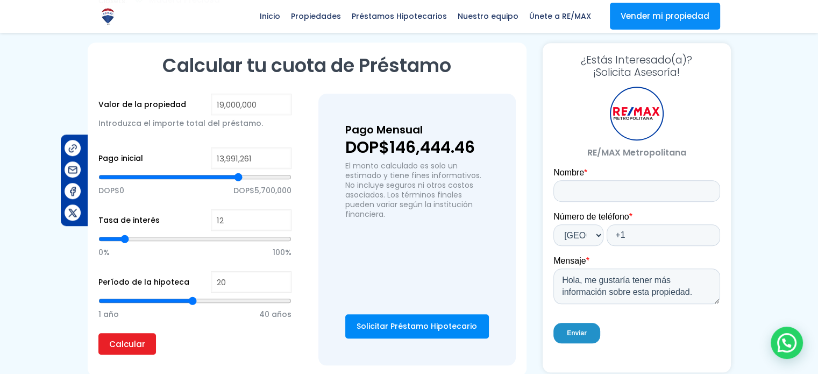
type input "13902709"
type input "13,814,157"
type input "13814157"
type input "13,769,881"
type input "13769881"
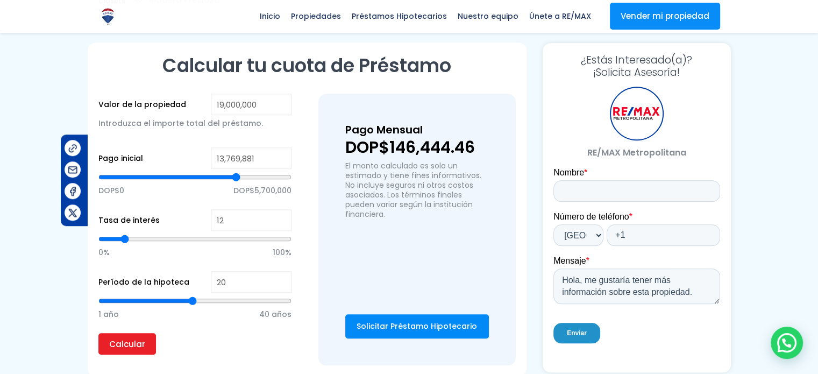
type input "13,681,328"
type input "13681328"
type input "13,637,052"
type input "13637052"
type input "13,592,776"
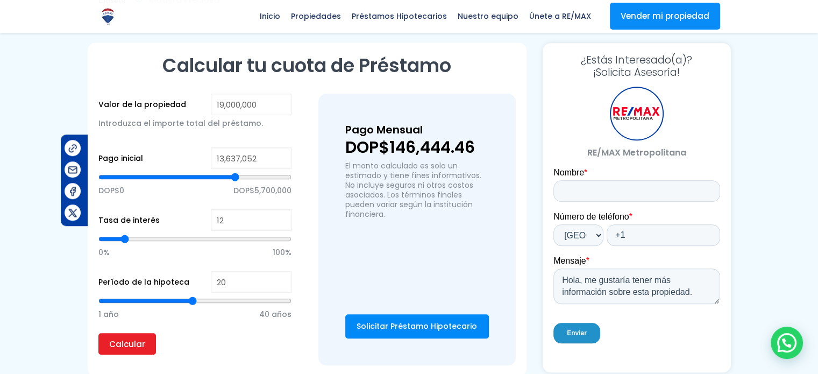
type input "13592776"
type input "13,548,500"
type input "13548500"
type input "13,504,224"
type input "13504224"
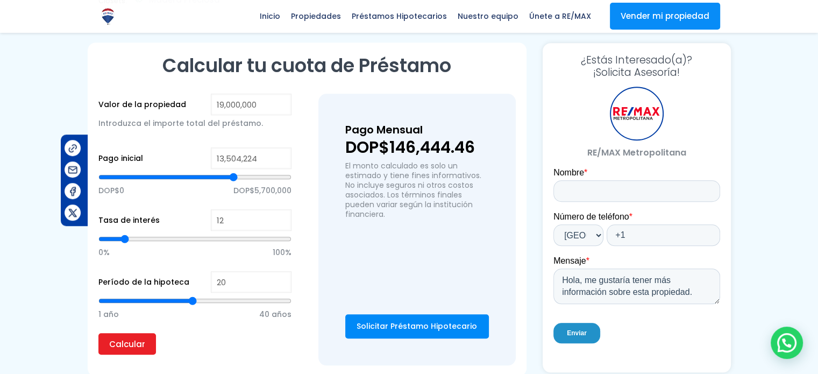
type input "13,459,948"
type input "13459948"
type input "13,415,671"
type input "13415671"
type input "13,371,395"
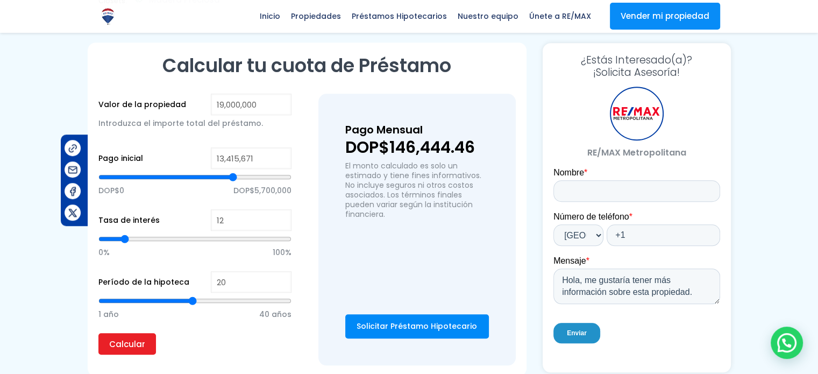
type input "13371395"
type input "13,327,119"
type input "13327119"
type input "13,282,843"
type input "13282843"
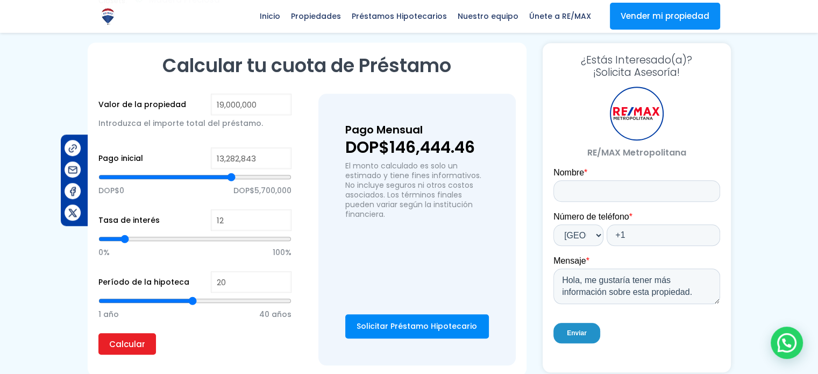
type input "13,238,567"
type input "13238567"
type input "13,194,291"
type input "13194291"
type input "13,150,015"
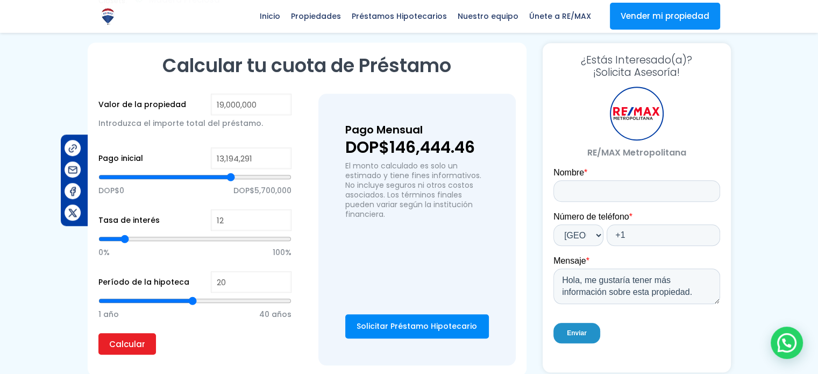
type input "13150015"
type input "13,105,738"
type input "13105738"
type input "13,061,462"
type input "13061462"
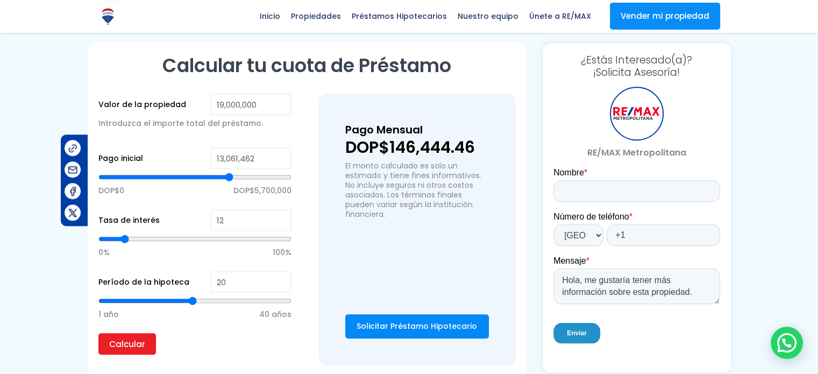
type input "13,017,186"
type input "13017186"
type input "12,972,910"
type input "12972910"
type input "12,928,634"
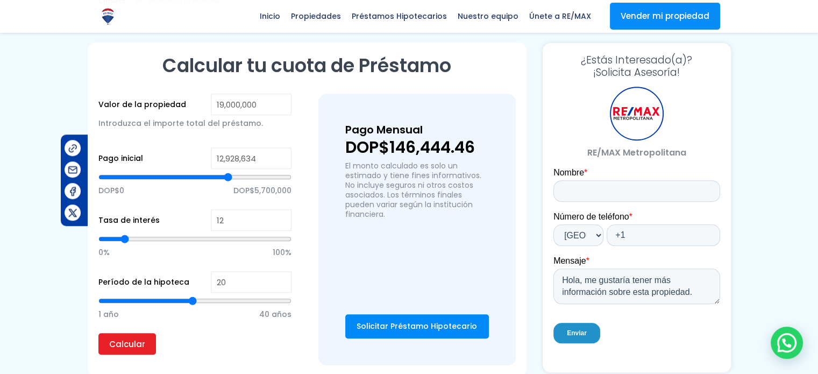
drag, startPoint x: 196, startPoint y: 146, endPoint x: 228, endPoint y: 147, distance: 31.7
type input "12928634"
click at [228, 172] on input "range" at bounding box center [194, 177] width 193 height 11
click at [124, 333] on input "Calcular" at bounding box center [127, 344] width 58 height 22
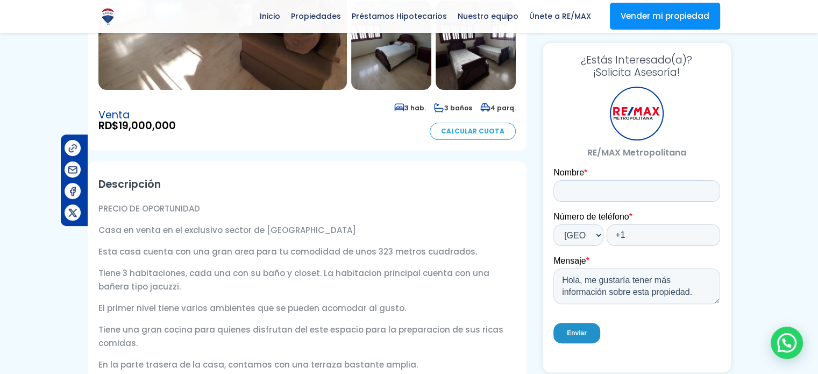
scroll to position [54, 0]
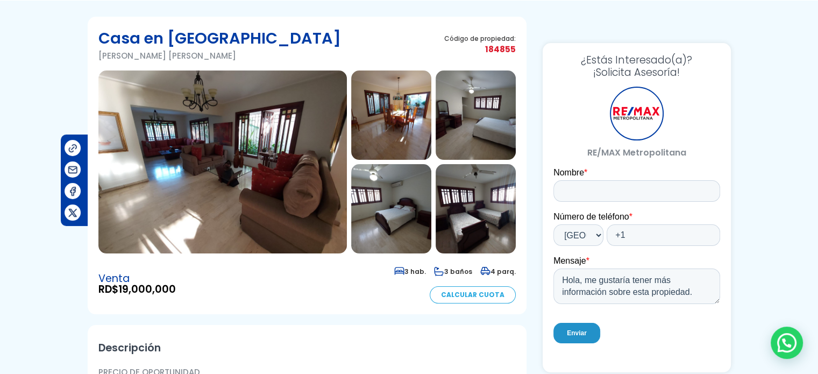
click at [270, 124] on img at bounding box center [222, 161] width 248 height 183
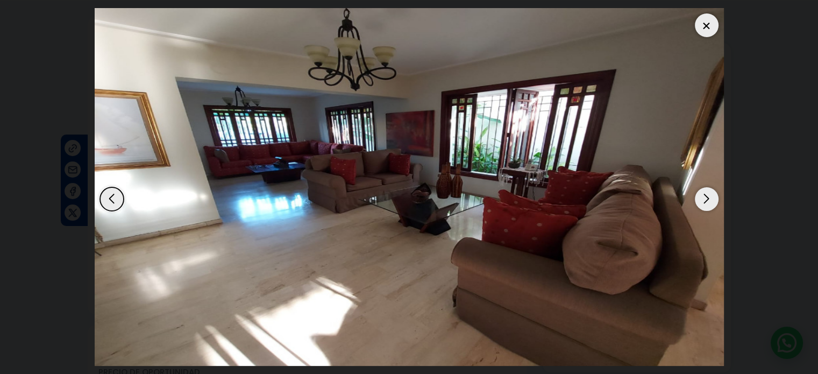
click at [708, 201] on div "Next slide" at bounding box center [707, 199] width 24 height 24
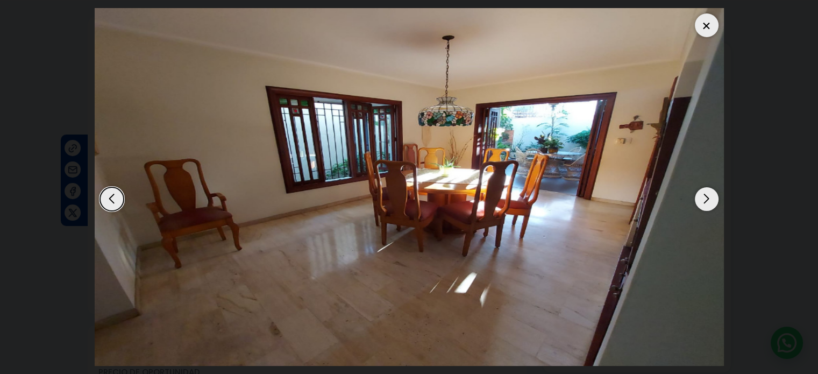
click at [708, 201] on div "Next slide" at bounding box center [707, 199] width 24 height 24
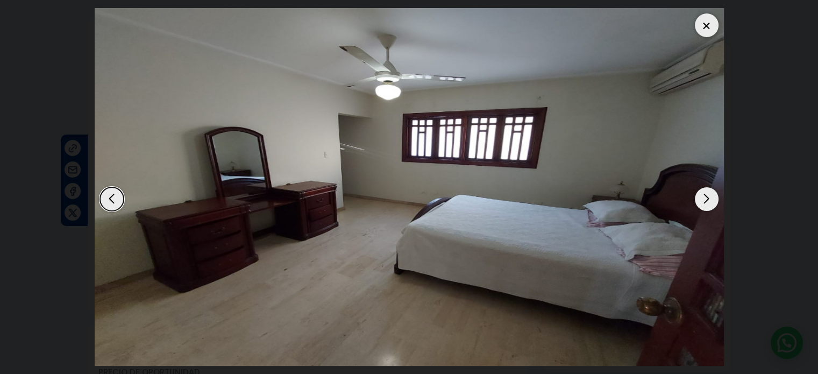
click at [708, 201] on div "Next slide" at bounding box center [707, 199] width 24 height 24
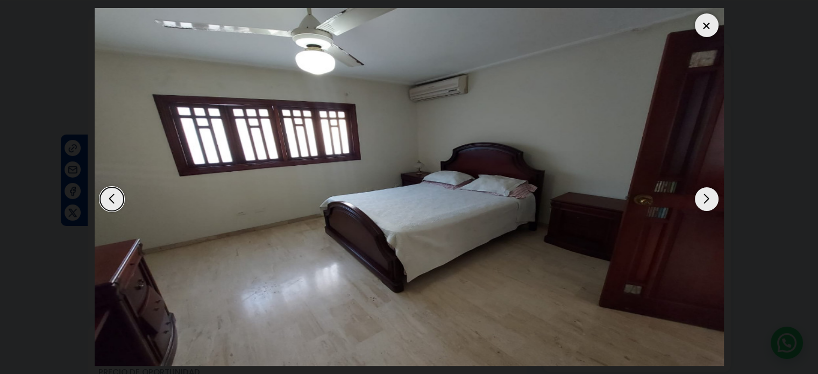
click at [708, 201] on div "Next slide" at bounding box center [707, 199] width 24 height 24
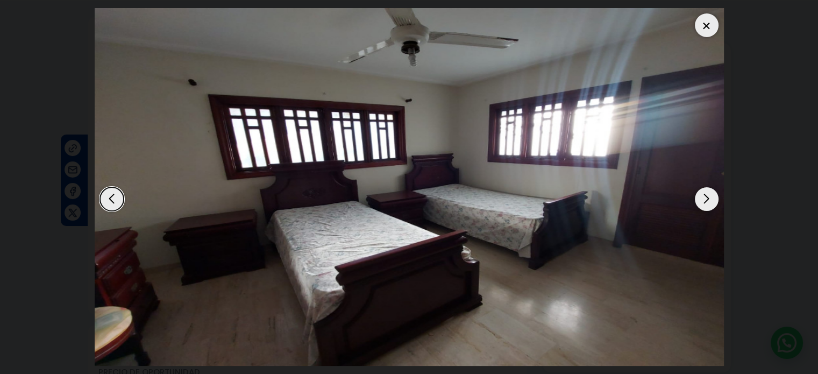
click at [708, 201] on div "Next slide" at bounding box center [707, 199] width 24 height 24
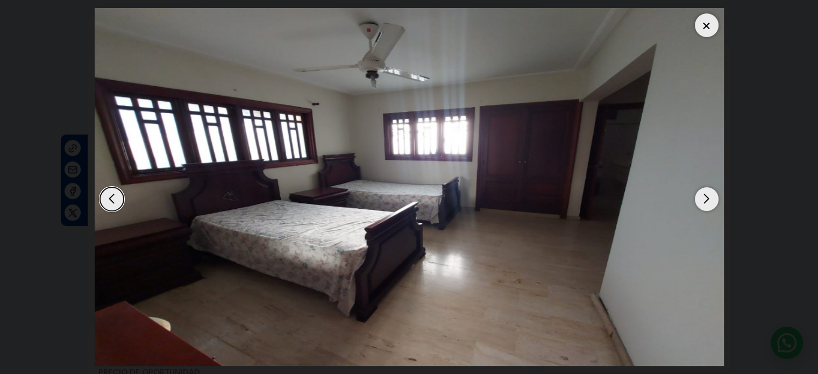
click at [708, 201] on div "Next slide" at bounding box center [707, 199] width 24 height 24
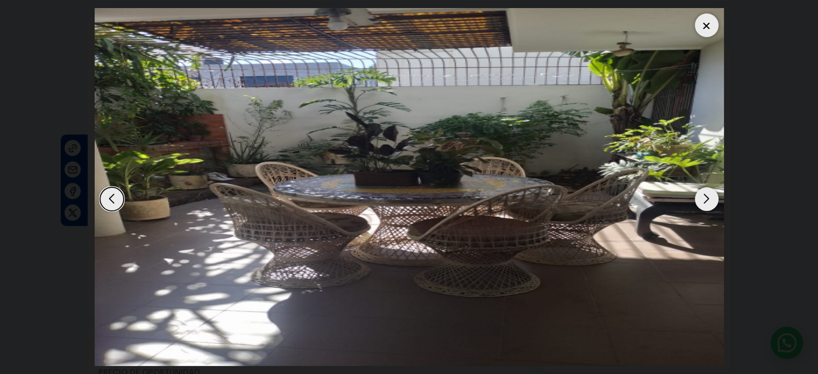
click at [708, 201] on div "Next slide" at bounding box center [707, 199] width 24 height 24
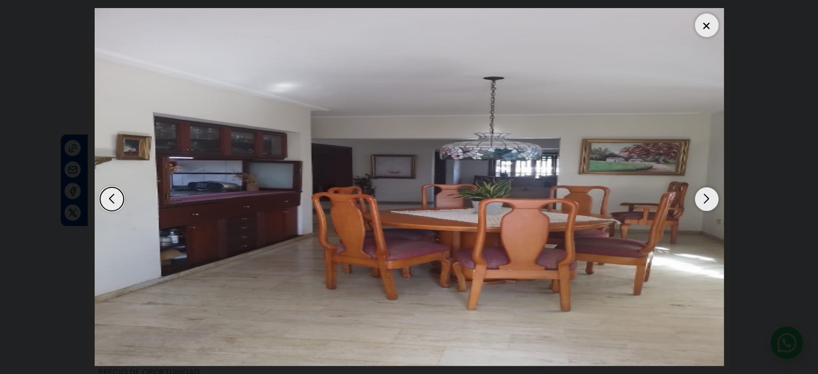
click at [708, 201] on div "Next slide" at bounding box center [707, 199] width 24 height 24
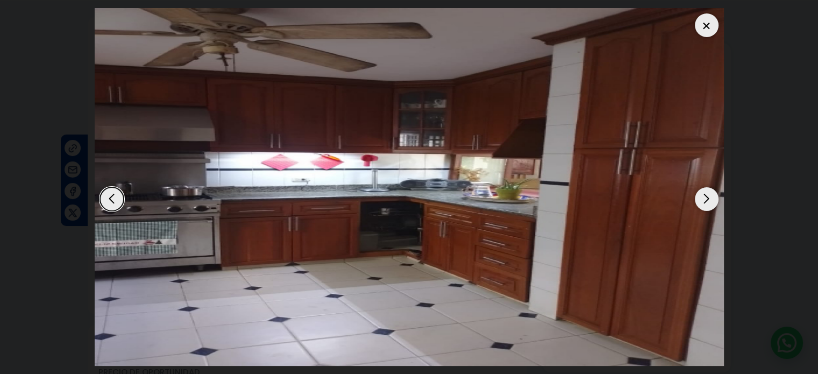
click at [708, 201] on div "Next slide" at bounding box center [707, 199] width 24 height 24
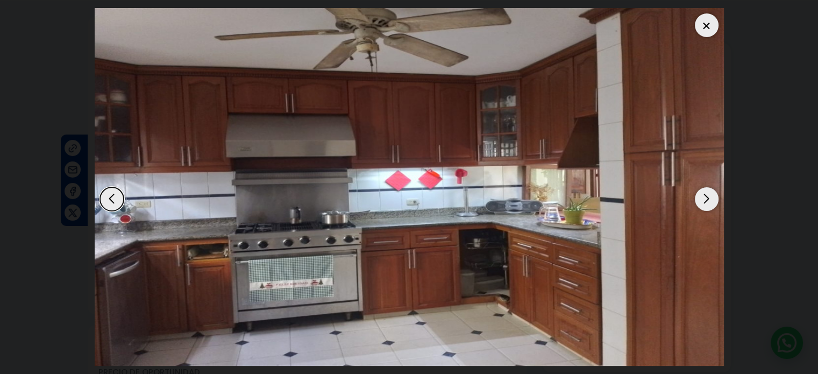
click at [708, 201] on div "Next slide" at bounding box center [707, 199] width 24 height 24
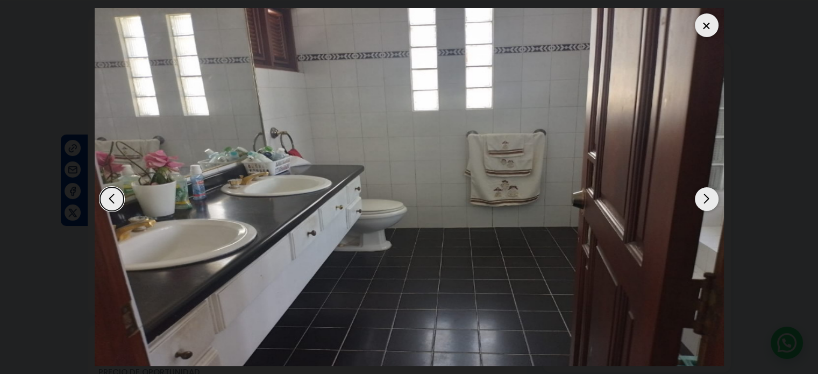
click at [708, 201] on div "Next slide" at bounding box center [707, 199] width 24 height 24
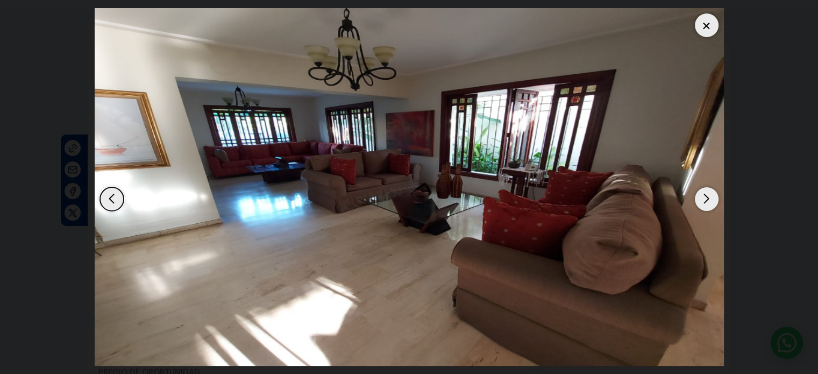
click at [708, 201] on div "Next slide" at bounding box center [707, 199] width 24 height 24
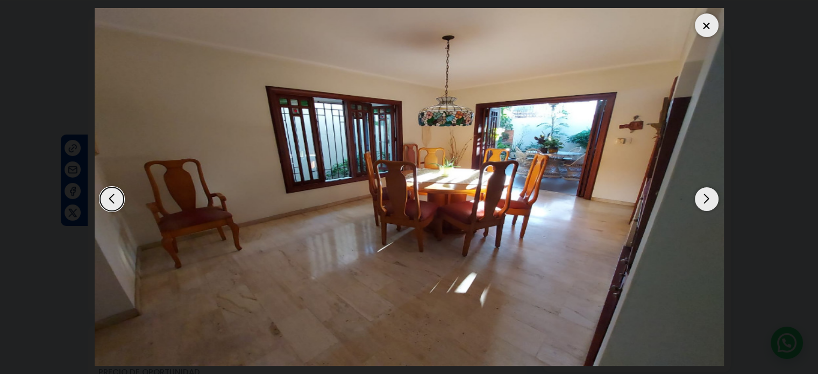
click at [708, 201] on div "Next slide" at bounding box center [707, 199] width 24 height 24
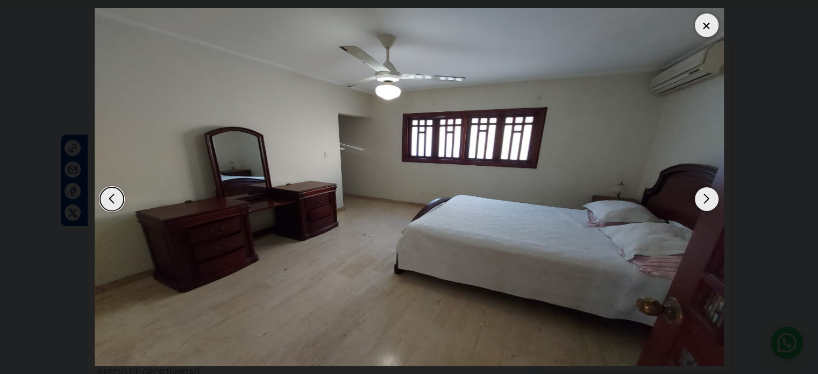
click at [708, 201] on div "Next slide" at bounding box center [707, 199] width 24 height 24
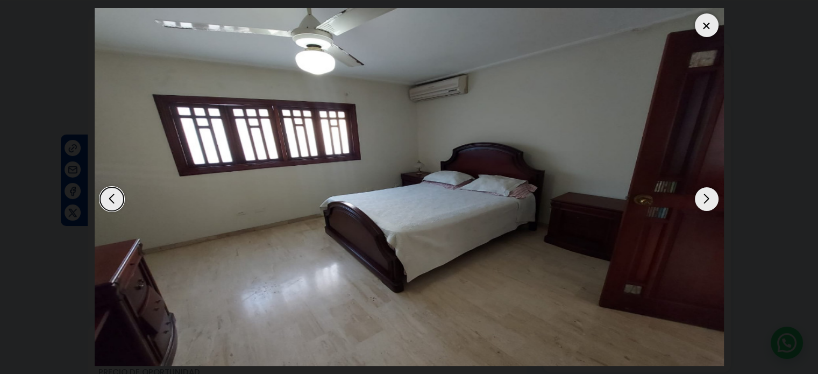
click at [708, 201] on div "Next slide" at bounding box center [707, 199] width 24 height 24
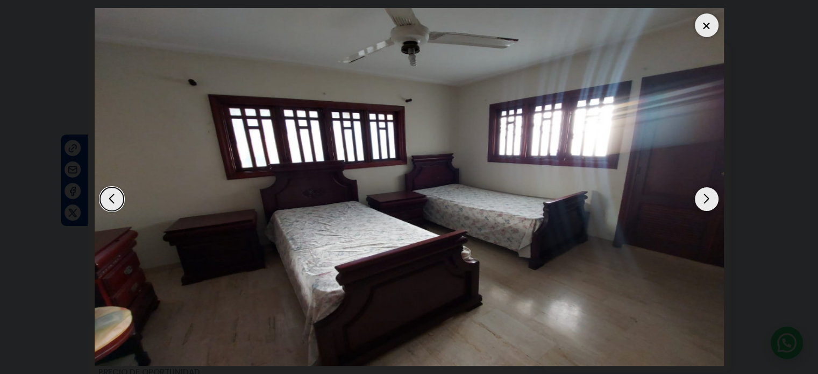
click at [705, 22] on div at bounding box center [707, 25] width 24 height 24
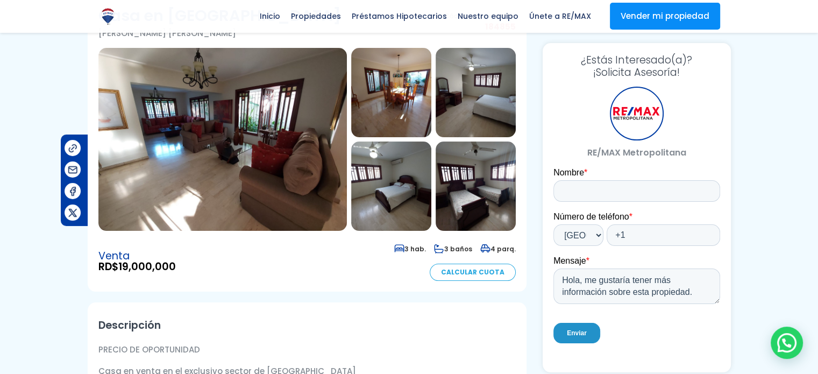
scroll to position [0, 0]
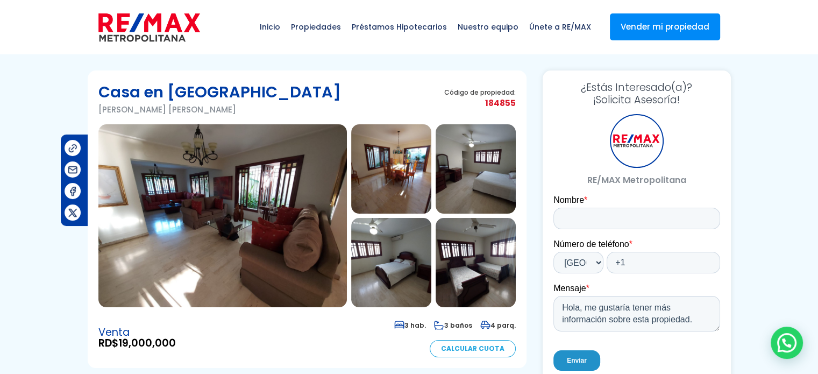
click at [384, 153] on img at bounding box center [391, 168] width 80 height 89
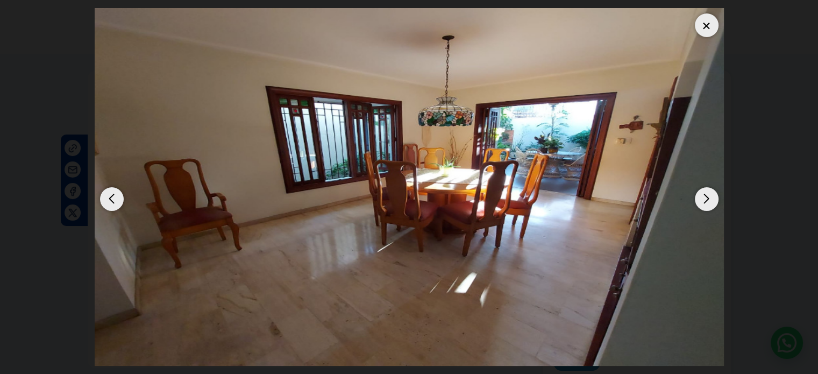
click at [703, 202] on div "Next slide" at bounding box center [707, 199] width 24 height 24
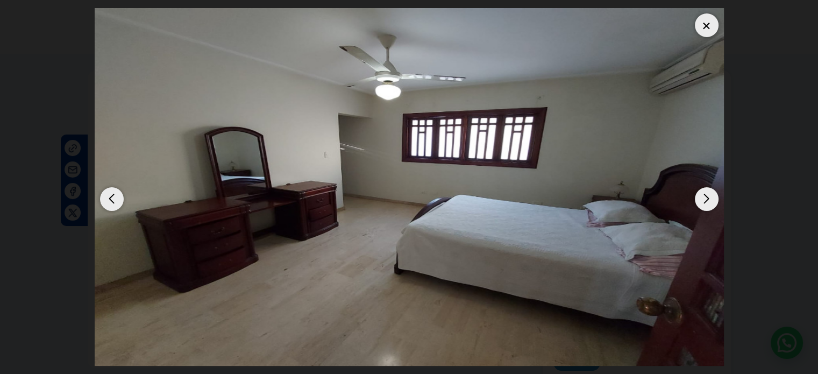
click at [703, 202] on div "Next slide" at bounding box center [707, 199] width 24 height 24
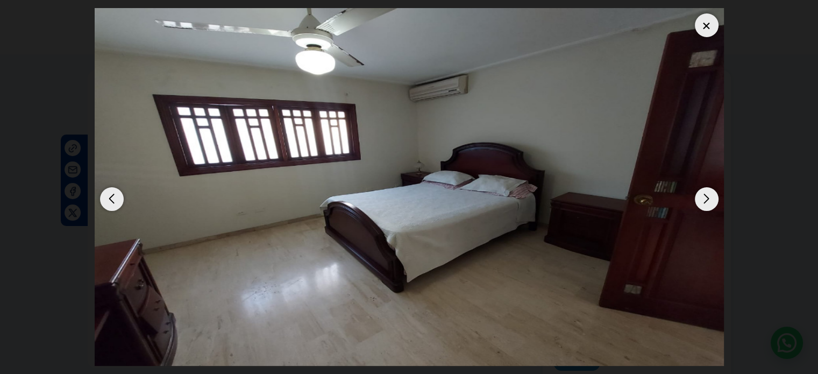
click at [703, 202] on div "Next slide" at bounding box center [707, 199] width 24 height 24
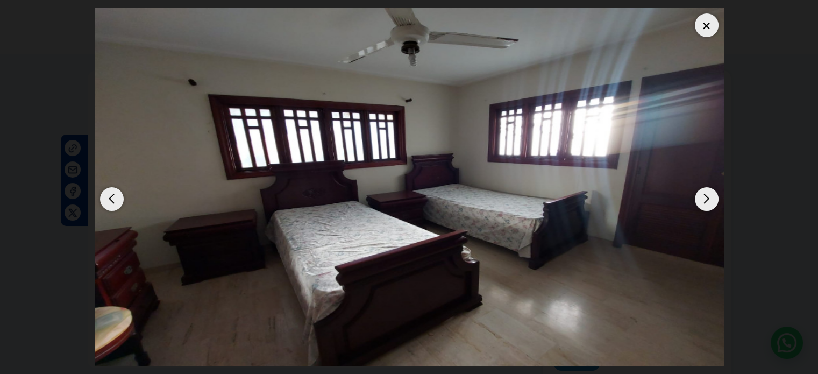
click at [703, 202] on div "Next slide" at bounding box center [707, 199] width 24 height 24
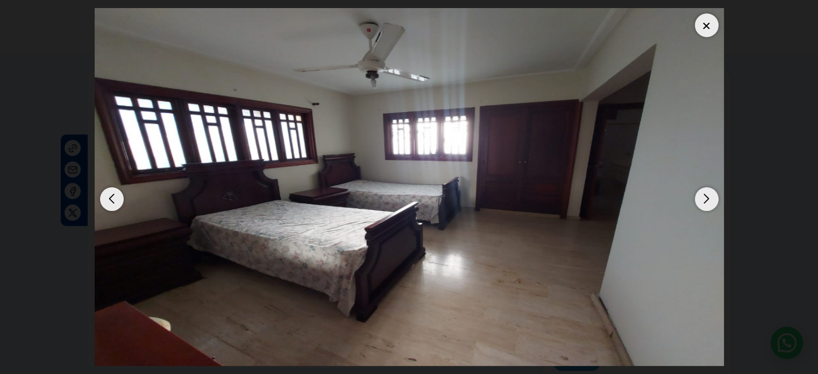
click at [703, 202] on div "Next slide" at bounding box center [707, 199] width 24 height 24
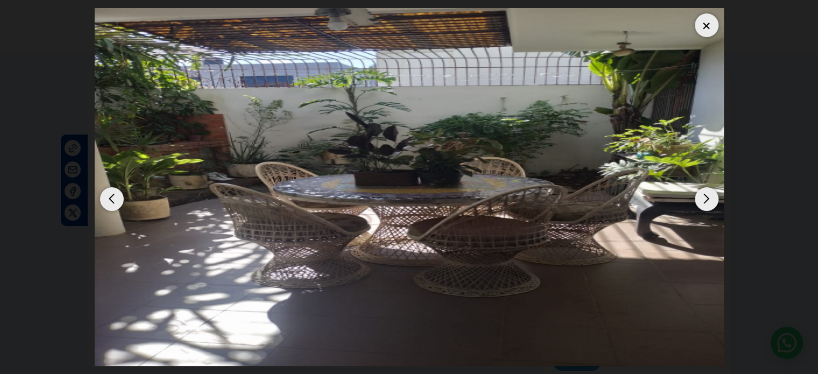
click at [703, 202] on div "Next slide" at bounding box center [707, 199] width 24 height 24
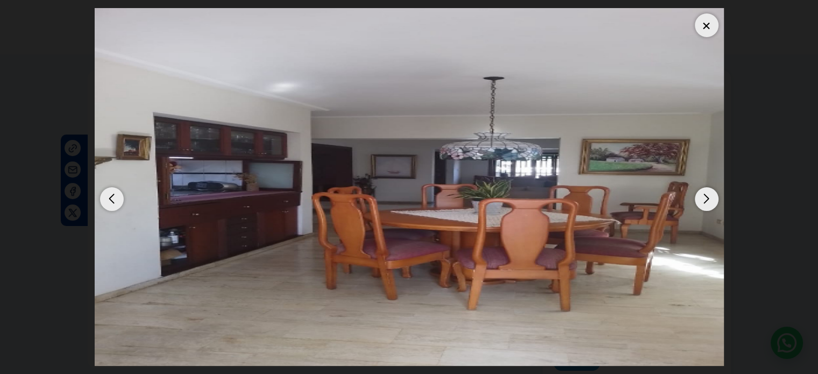
click at [703, 202] on div "Next slide" at bounding box center [707, 199] width 24 height 24
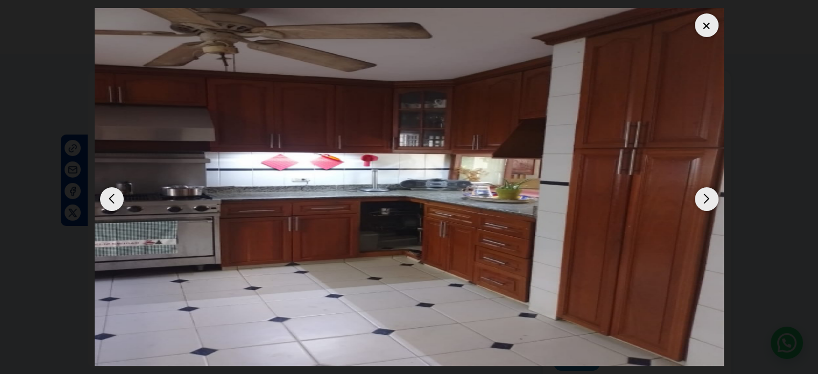
click at [703, 202] on div "Next slide" at bounding box center [707, 199] width 24 height 24
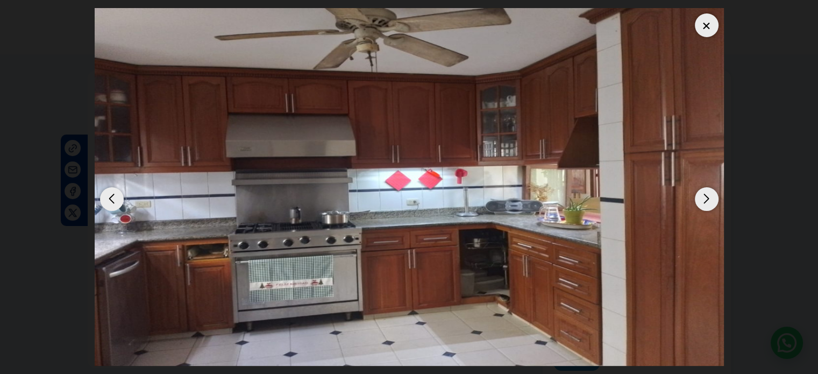
click at [703, 202] on div "Next slide" at bounding box center [707, 199] width 24 height 24
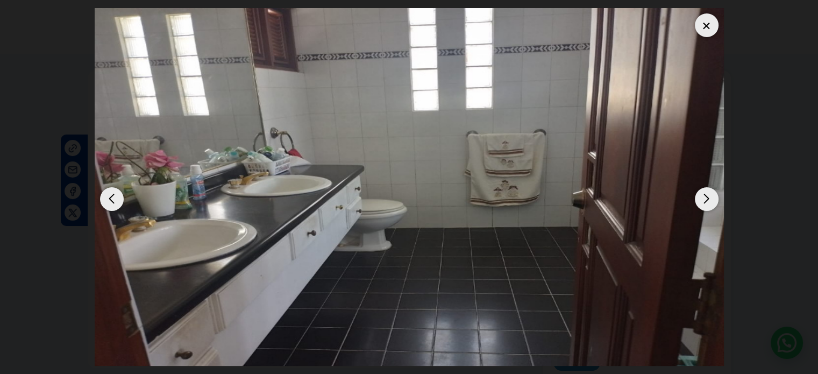
click at [703, 202] on div "Next slide" at bounding box center [707, 199] width 24 height 24
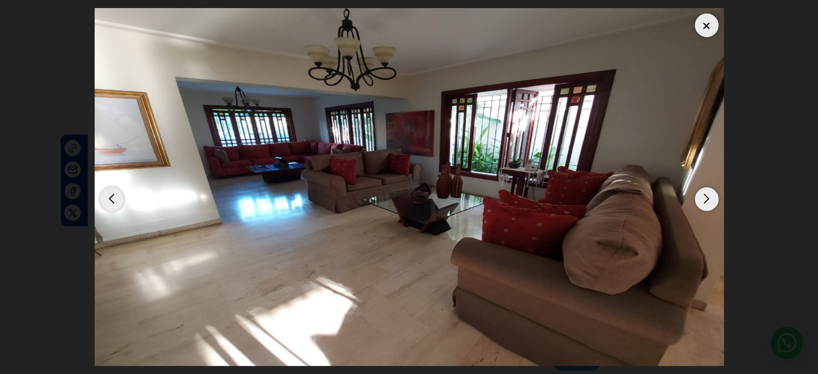
click at [703, 202] on div "Next slide" at bounding box center [707, 199] width 24 height 24
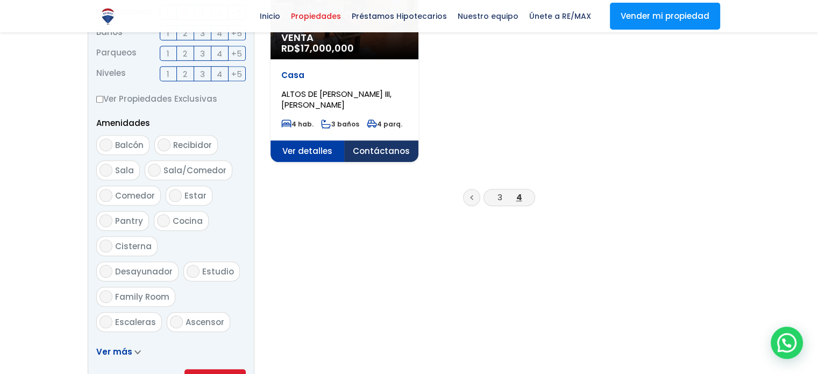
scroll to position [484, 0]
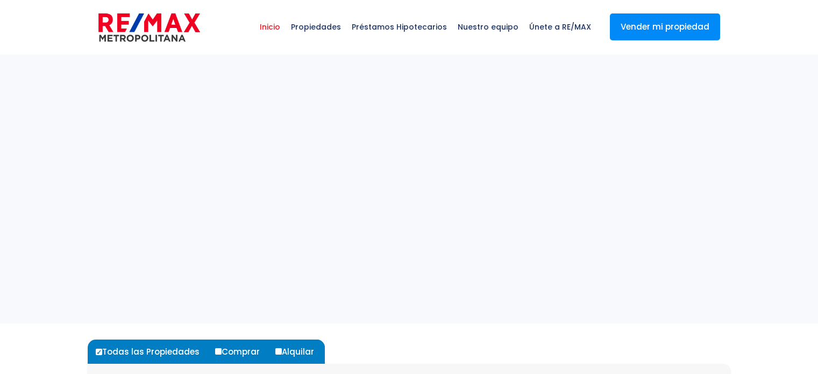
select select
